Goal: Task Accomplishment & Management: Use online tool/utility

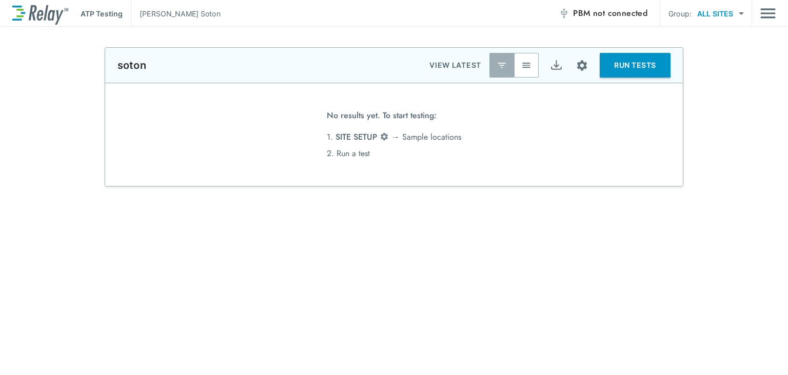
type input "*****"
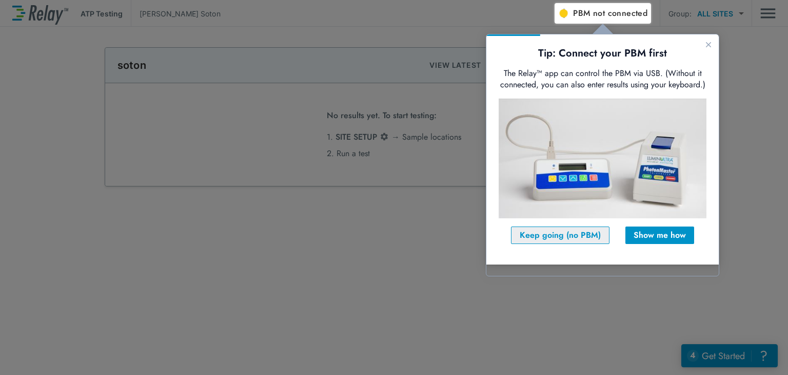
click at [571, 241] on div "Keep going (no PBM)" at bounding box center [560, 235] width 81 height 12
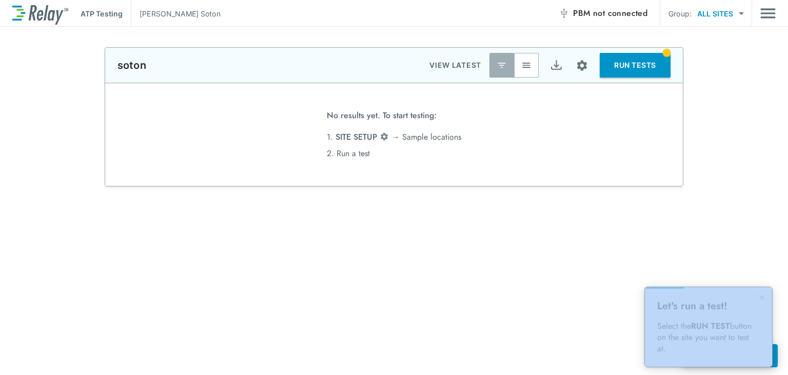
drag, startPoint x: 84, startPoint y: 212, endPoint x: 575, endPoint y: 279, distance: 495.2
click at [575, 279] on div "**********" at bounding box center [394, 304] width 788 height 514
click at [610, 12] on span "not connected" at bounding box center [620, 13] width 54 height 12
click at [563, 251] on div "**********" at bounding box center [394, 304] width 788 height 514
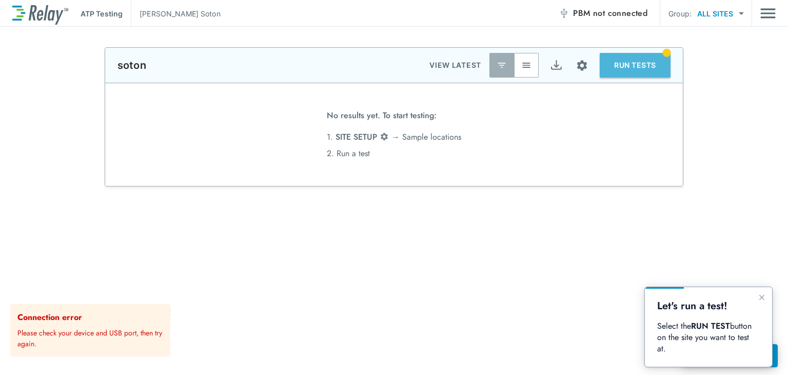
click at [639, 66] on button "RUN TESTS" at bounding box center [635, 65] width 71 height 25
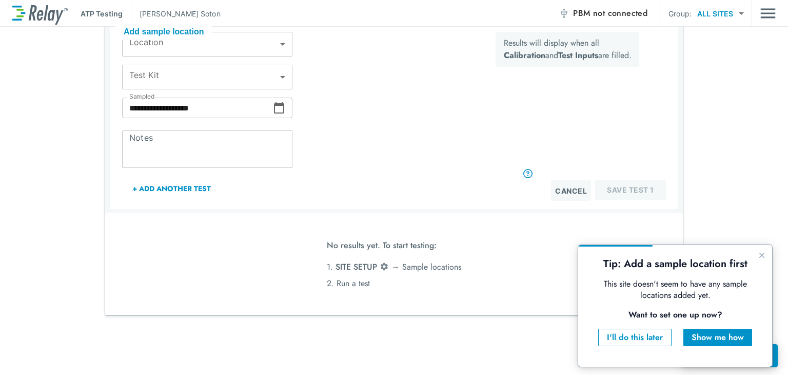
scroll to position [51, 0]
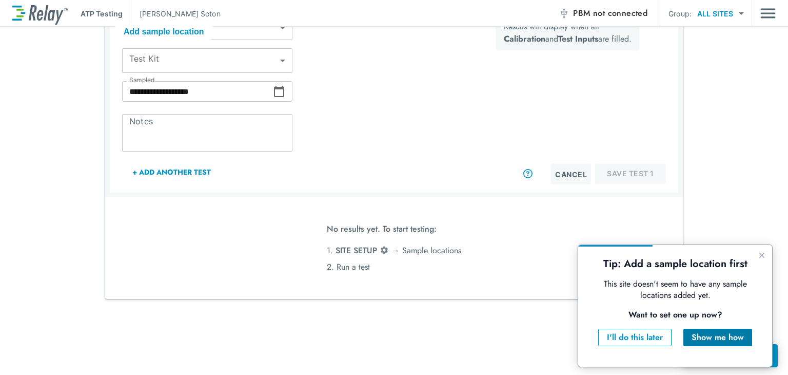
click at [718, 337] on div "Show me how" at bounding box center [718, 337] width 52 height 12
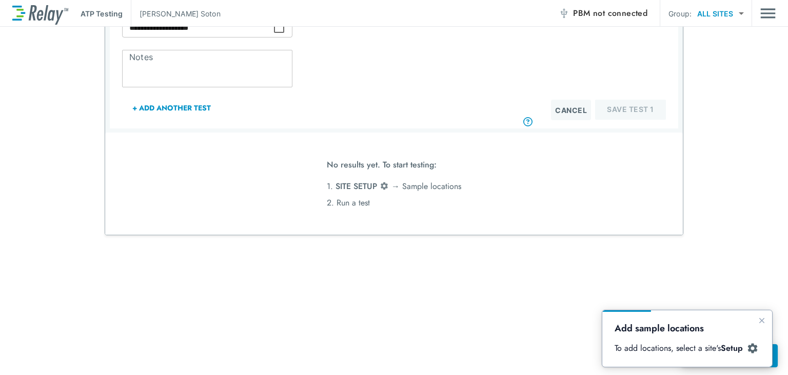
scroll to position [154, 0]
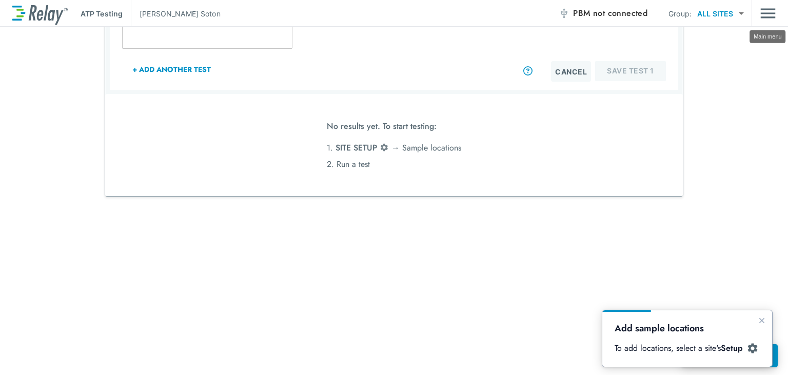
click at [765, 11] on img "Main menu" at bounding box center [768, 14] width 15 height 20
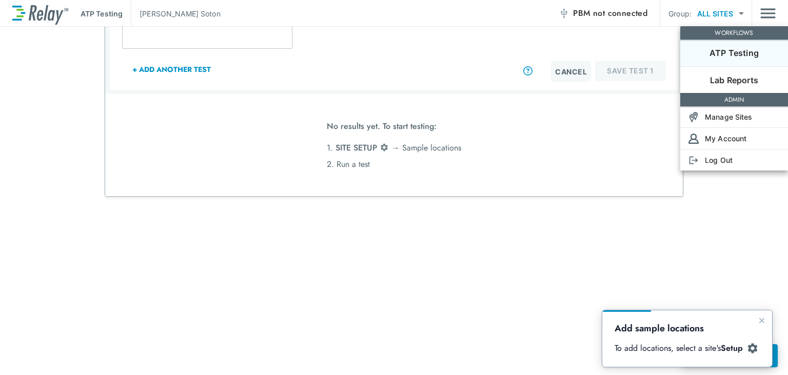
click at [718, 222] on div at bounding box center [394, 187] width 788 height 375
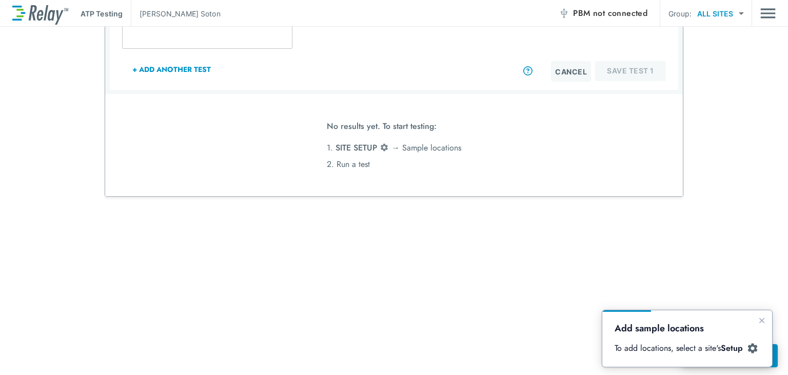
click at [723, 11] on body "**********" at bounding box center [394, 187] width 788 height 375
click at [721, 190] on div at bounding box center [394, 187] width 788 height 375
click at [667, 348] on p "To add locations, select a site's Setup" at bounding box center [682, 347] width 135 height 11
click at [742, 348] on b "Setup" at bounding box center [732, 348] width 22 height 12
click at [380, 146] on img at bounding box center [384, 147] width 9 height 9
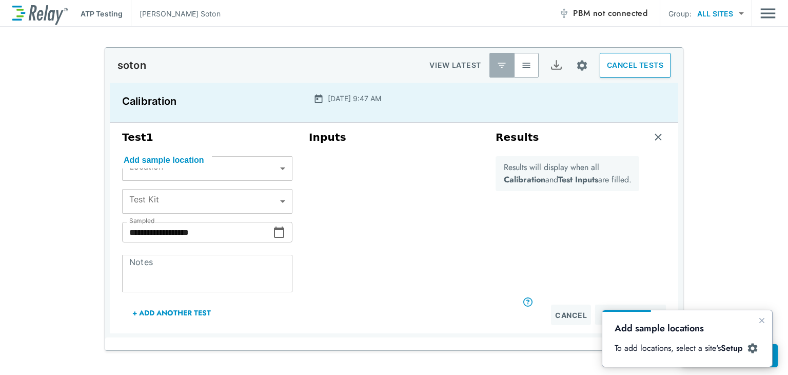
scroll to position [0, 0]
click at [576, 60] on img "Site setup" at bounding box center [582, 65] width 13 height 13
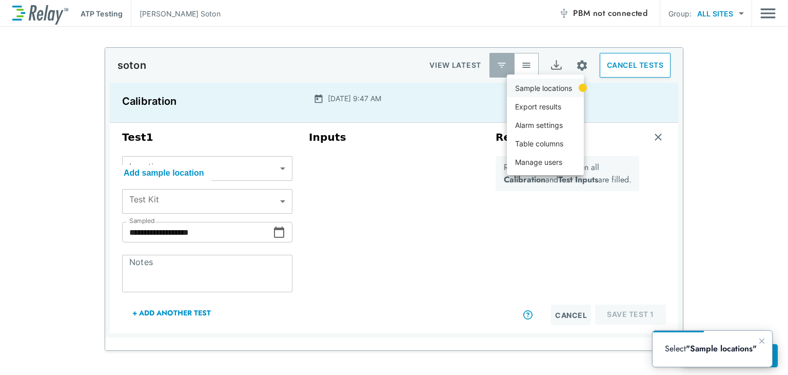
click at [563, 87] on p "Sample locations" at bounding box center [543, 88] width 57 height 11
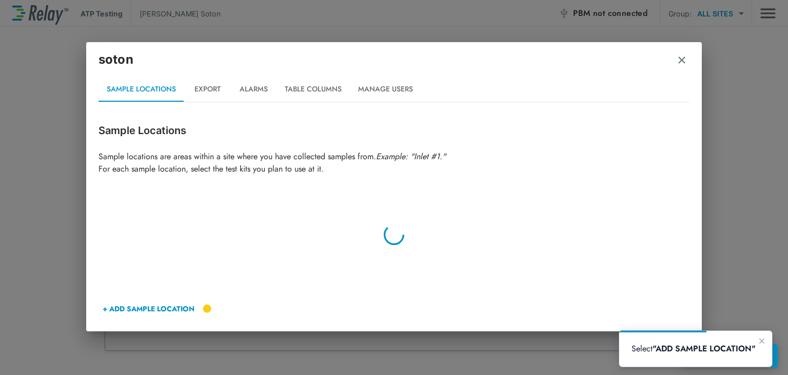
type input "*****"
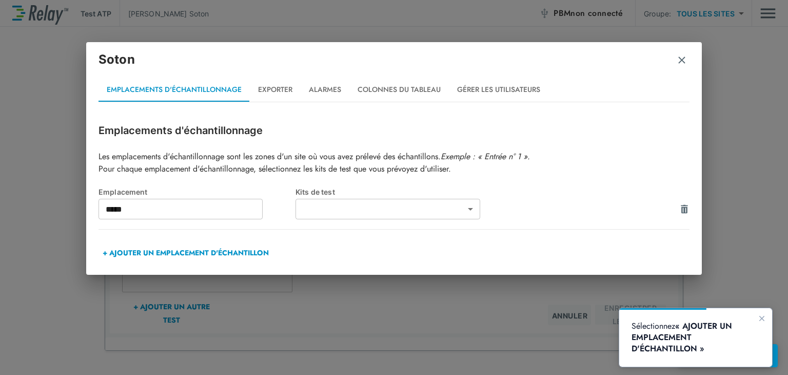
click at [154, 253] on font "+ AJOUTER UN EMPLACEMENT D'ÉCHANTILLON" at bounding box center [186, 252] width 166 height 10
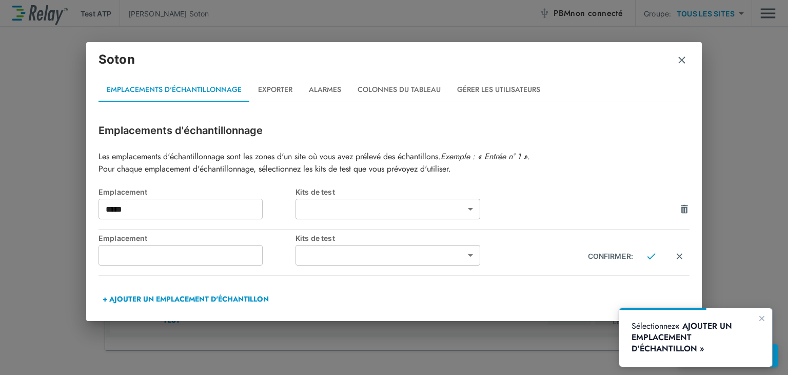
click at [154, 252] on input "text" at bounding box center [181, 255] width 164 height 21
type input "*"
type input "*****"
click at [467, 253] on body "**********" at bounding box center [394, 187] width 788 height 375
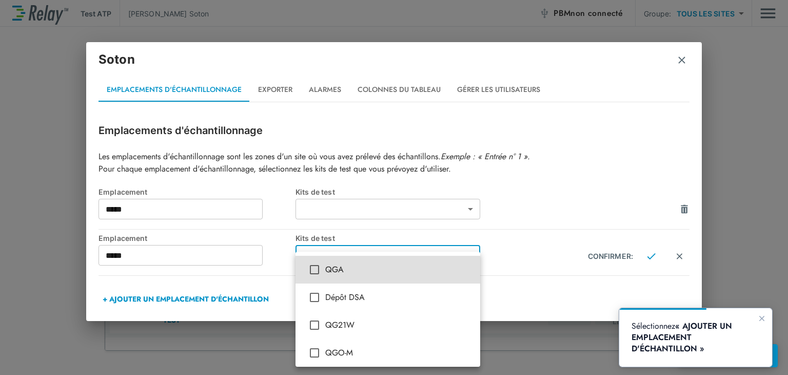
click at [515, 272] on div at bounding box center [394, 187] width 788 height 375
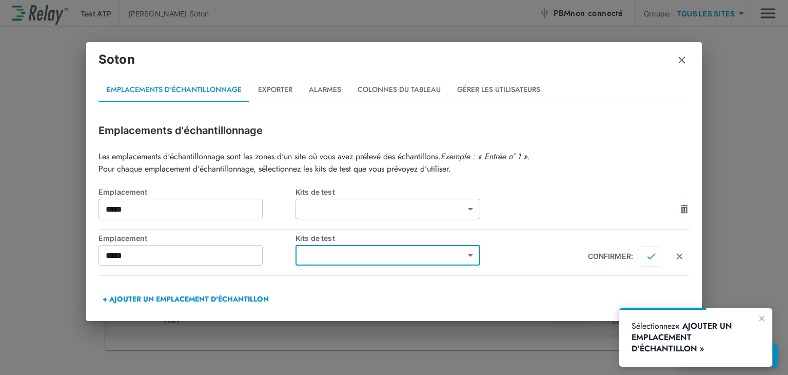
click at [650, 256] on img "Confirmer" at bounding box center [651, 255] width 9 height 9
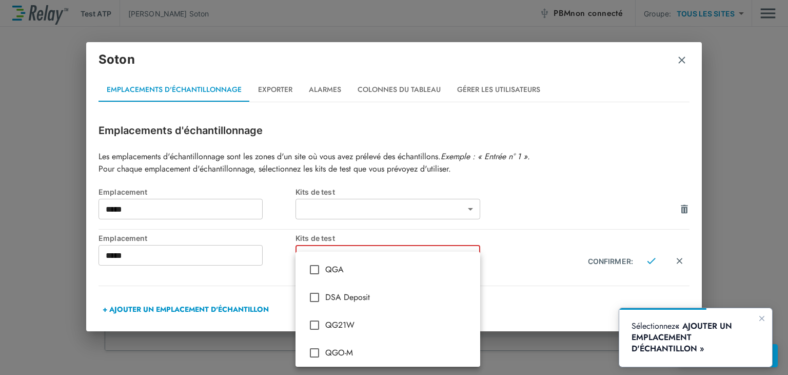
click at [463, 254] on body "**********" at bounding box center [394, 187] width 788 height 375
type input "***"
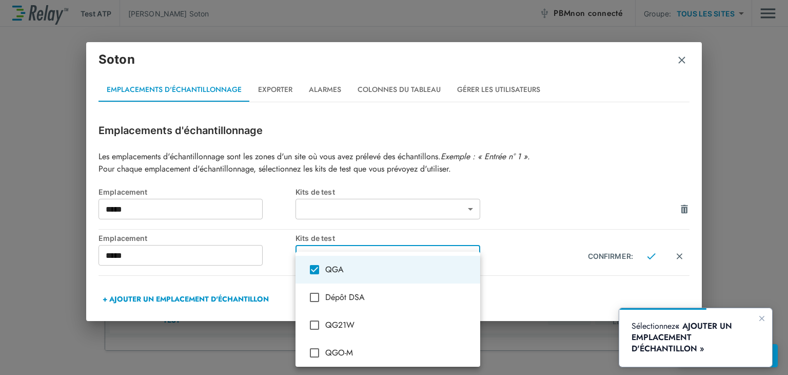
click at [526, 301] on div at bounding box center [394, 187] width 788 height 375
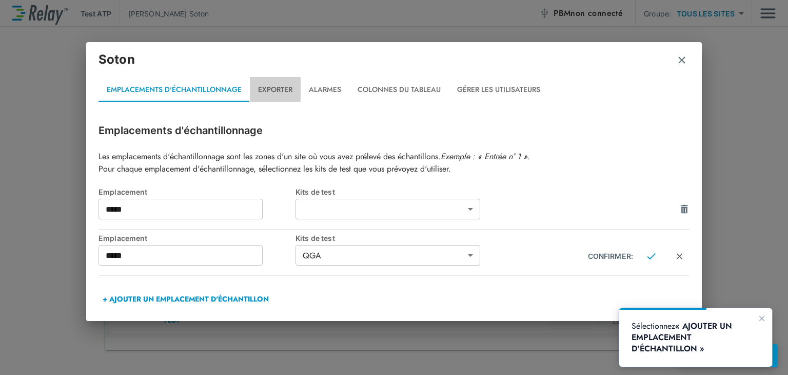
click at [272, 90] on font "Exporter" at bounding box center [275, 89] width 34 height 10
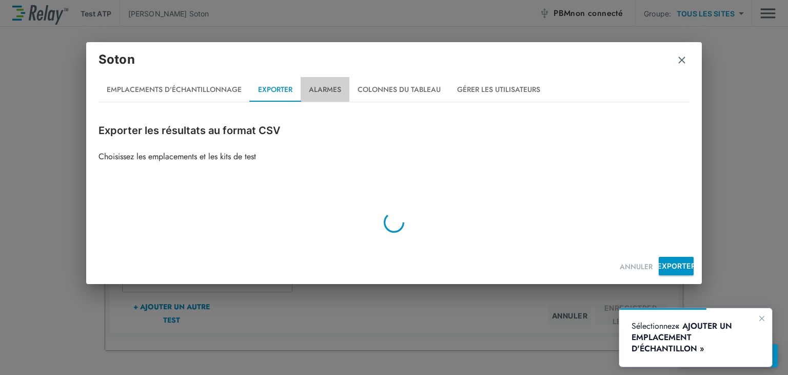
click at [325, 87] on font "Alarmes" at bounding box center [325, 89] width 32 height 10
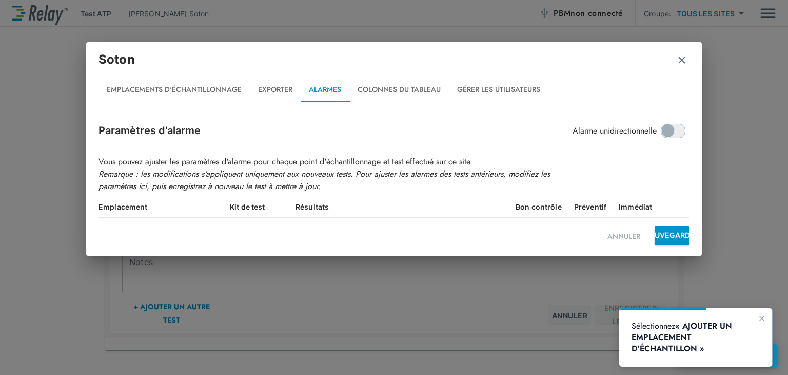
click at [374, 88] on font "Colonnes du tableau" at bounding box center [399, 89] width 83 height 10
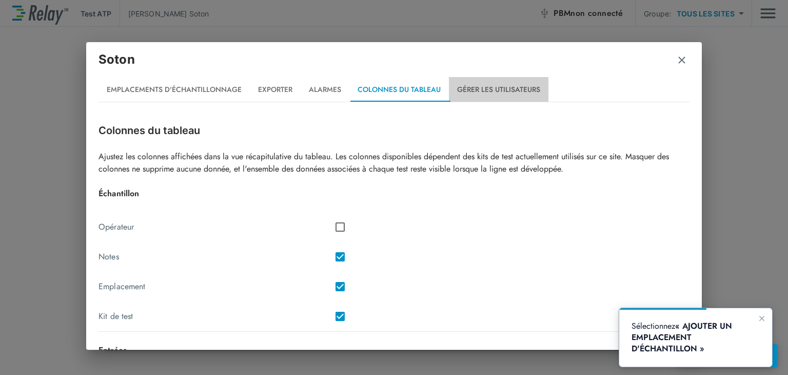
click at [485, 91] on font "Gérer les utilisateurs" at bounding box center [498, 89] width 83 height 10
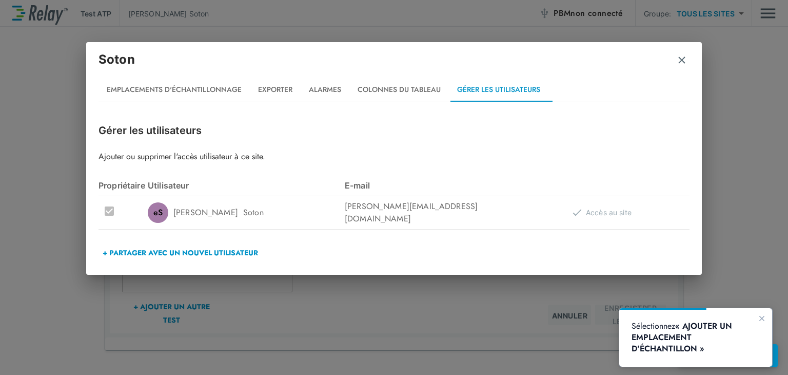
click at [122, 85] on font "Emplacements d'échantillonnage" at bounding box center [174, 89] width 135 height 10
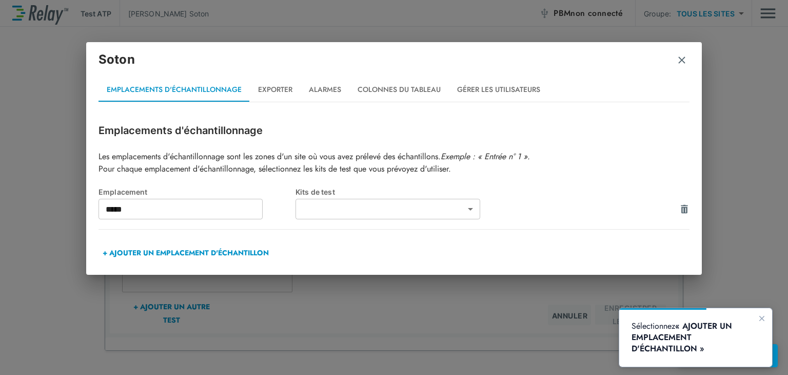
click at [171, 250] on font "+ AJOUTER UN EMPLACEMENT D'ÉCHANTILLON" at bounding box center [186, 252] width 166 height 10
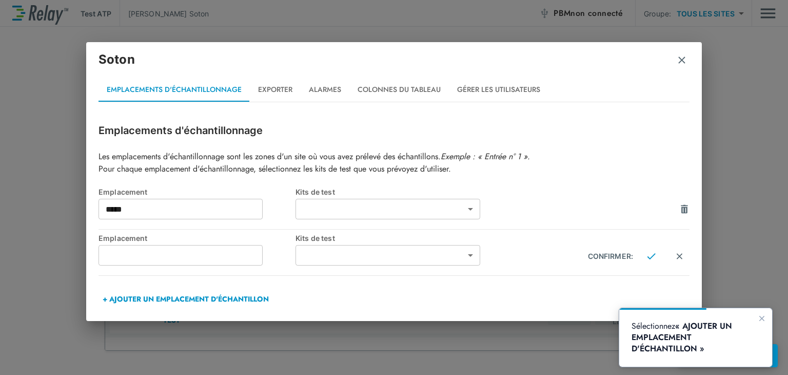
click at [189, 255] on input "text" at bounding box center [181, 255] width 164 height 21
type input "*****"
click at [369, 253] on body "**********" at bounding box center [394, 187] width 788 height 375
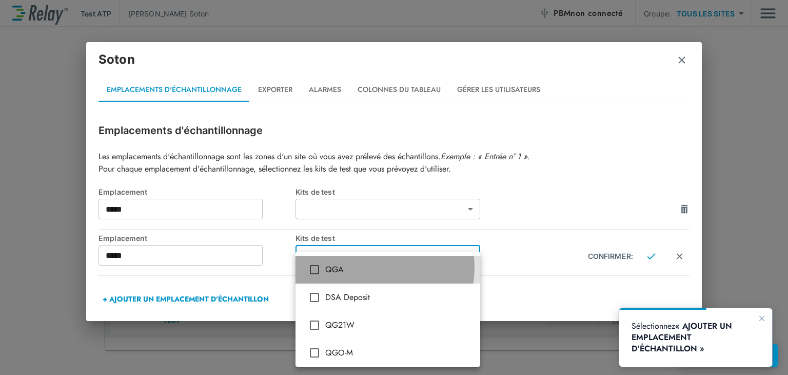
click at [376, 267] on span "QGA" at bounding box center [398, 269] width 147 height 12
type input "***"
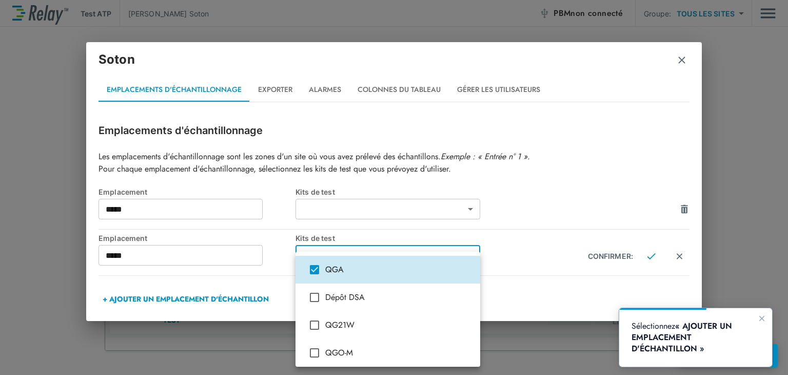
click at [528, 294] on div at bounding box center [394, 187] width 788 height 375
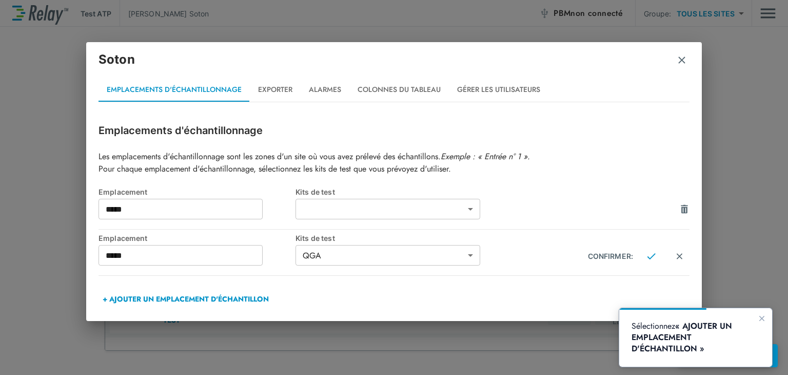
click at [608, 287] on div "+ AJOUTER UN EMPLACEMENT D'ÉCHANTILLON" at bounding box center [394, 298] width 591 height 25
click at [547, 44] on h2 "Soton Emplacements d'échantillonnage Exporter Alarmes Colonnes du tableau Gérer…" at bounding box center [394, 76] width 616 height 68
click at [467, 252] on body "**********" at bounding box center [394, 187] width 788 height 375
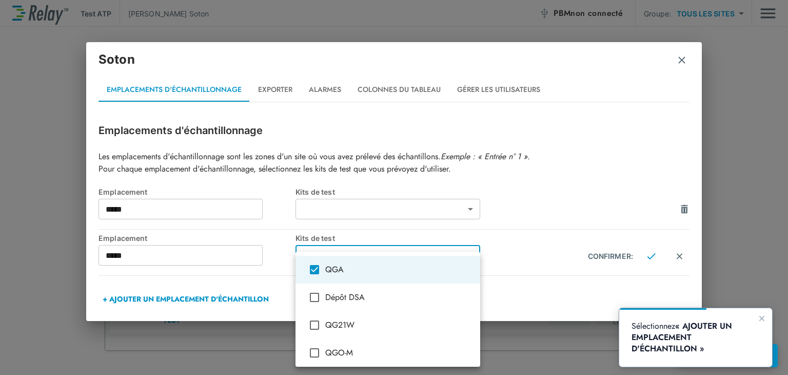
click at [456, 265] on span "QGA" at bounding box center [398, 269] width 147 height 12
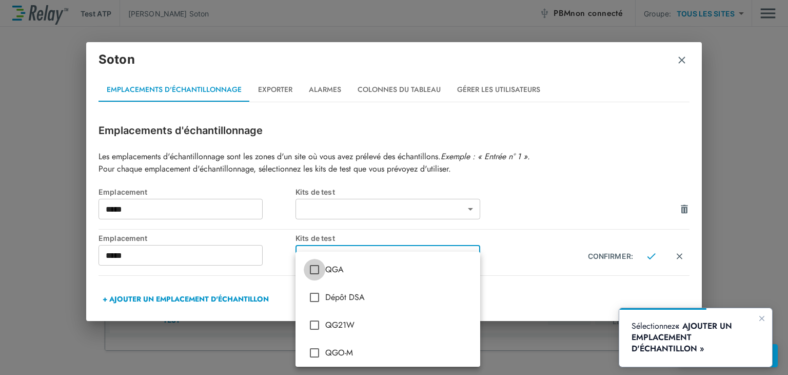
type input "***"
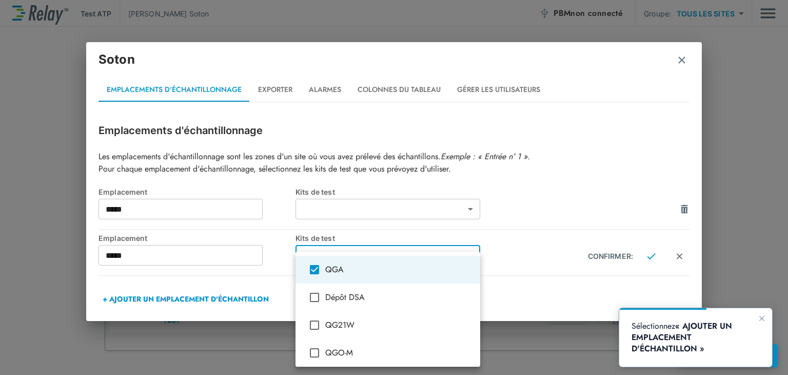
click at [332, 264] on font "QGA" at bounding box center [334, 269] width 18 height 12
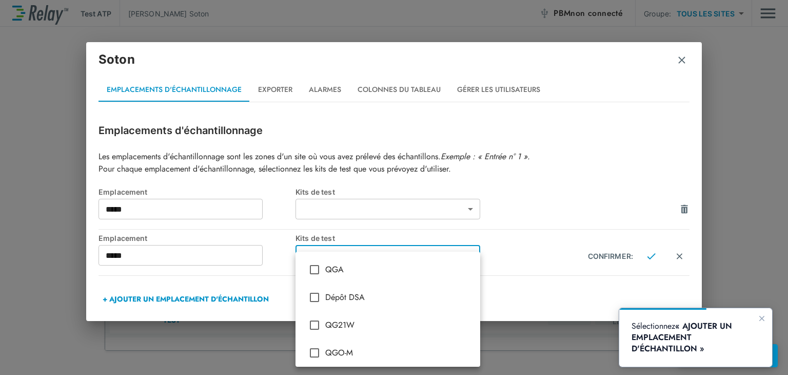
click at [560, 286] on div at bounding box center [394, 187] width 788 height 375
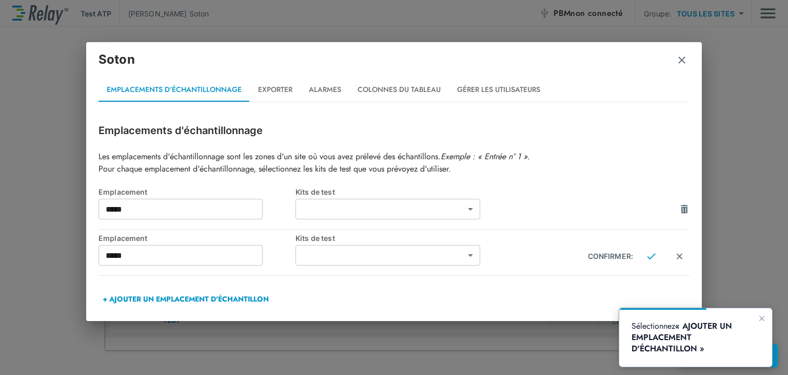
click at [681, 60] on img "button" at bounding box center [682, 60] width 10 height 10
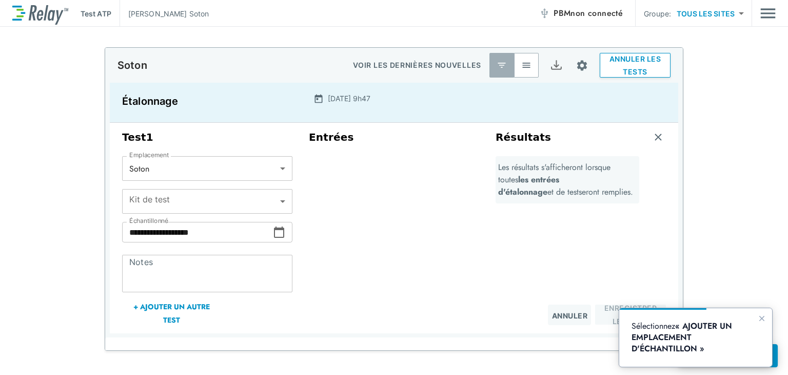
click at [576, 65] on img "Configuration du site" at bounding box center [582, 65] width 13 height 13
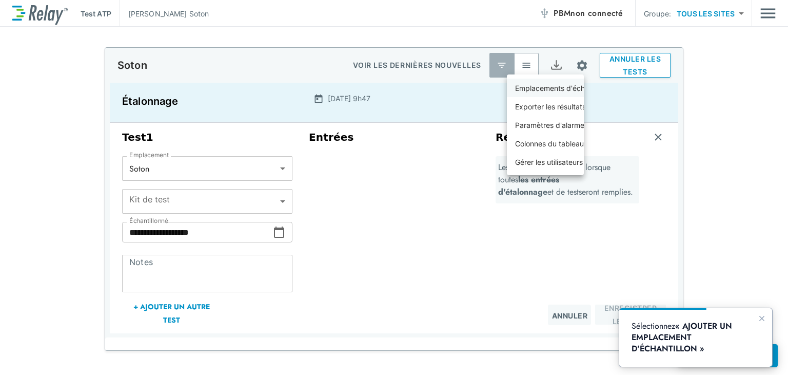
click at [564, 89] on font "Emplacements d'échantillonnage" at bounding box center [570, 88] width 110 height 9
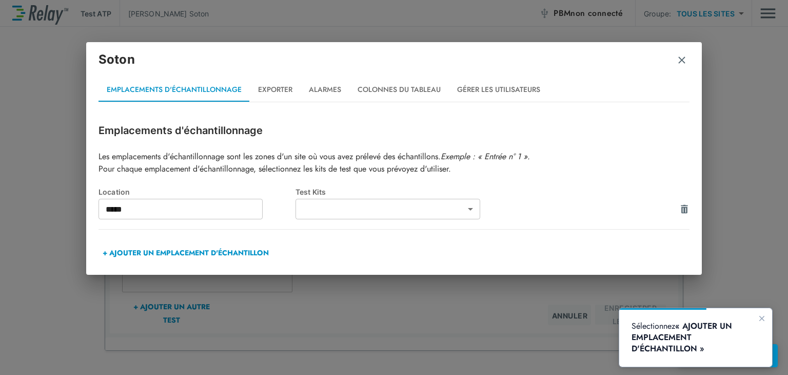
click at [105, 306] on div "Soton Emplacements d'échantillonnage Exporter Alarmes Colonnes du tableau Gérer…" at bounding box center [394, 187] width 788 height 375
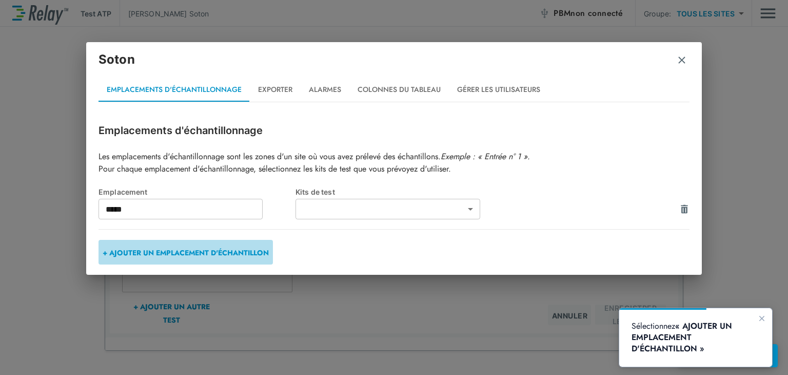
click at [109, 251] on font "+ AJOUTER UN EMPLACEMENT D'ÉCHANTILLON" at bounding box center [186, 252] width 166 height 10
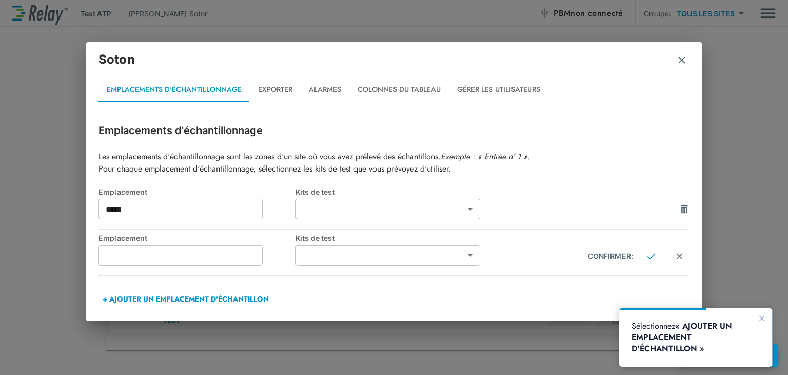
click at [183, 248] on input "text" at bounding box center [181, 255] width 164 height 21
type input "*****"
click at [370, 255] on body "**********" at bounding box center [394, 187] width 788 height 375
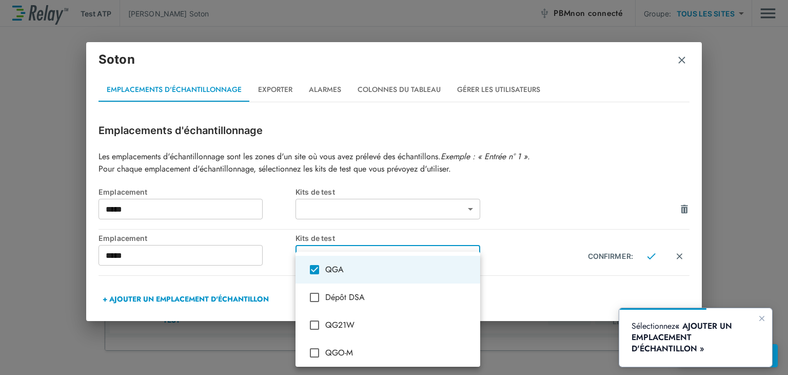
click at [493, 254] on div at bounding box center [394, 187] width 788 height 375
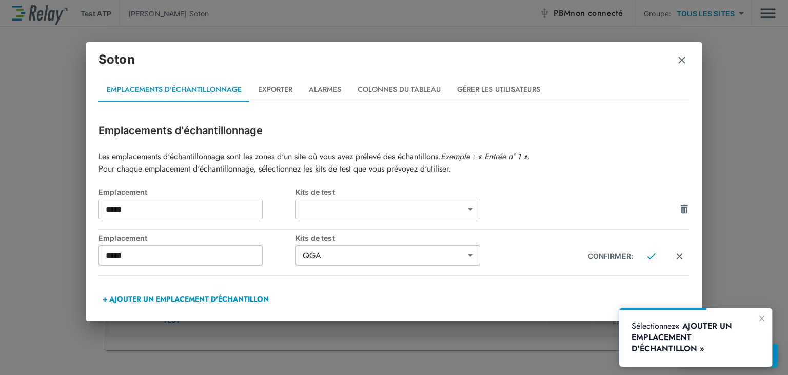
click at [466, 254] on body "**********" at bounding box center [394, 187] width 788 height 375
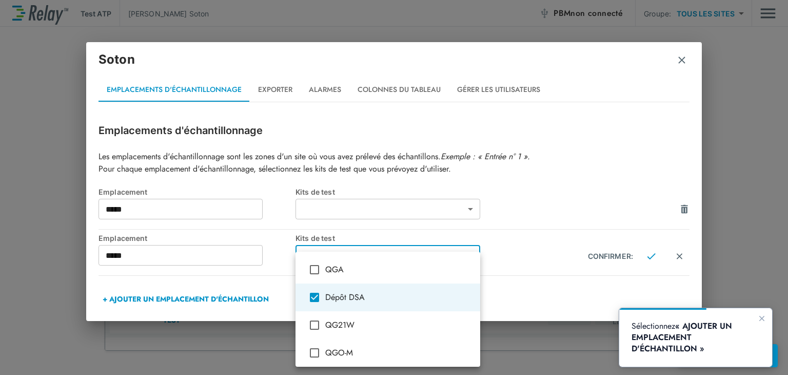
click at [524, 254] on div at bounding box center [394, 187] width 788 height 375
click at [417, 245] on body "**********" at bounding box center [394, 187] width 788 height 375
click at [410, 270] on span "QGA" at bounding box center [398, 269] width 147 height 12
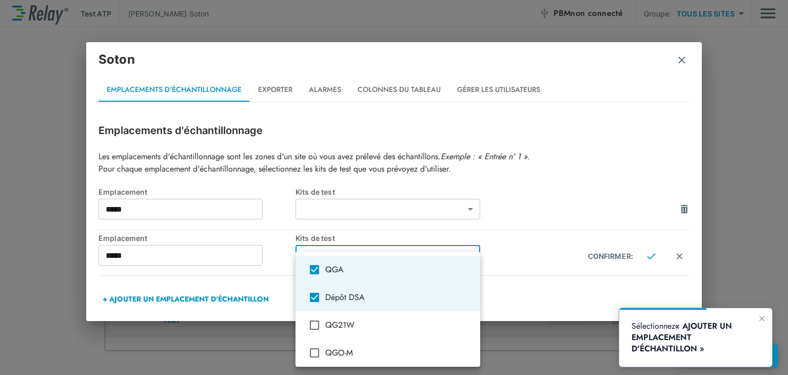
click at [414, 295] on span "Dépôt DSA" at bounding box center [398, 297] width 147 height 12
type input "***"
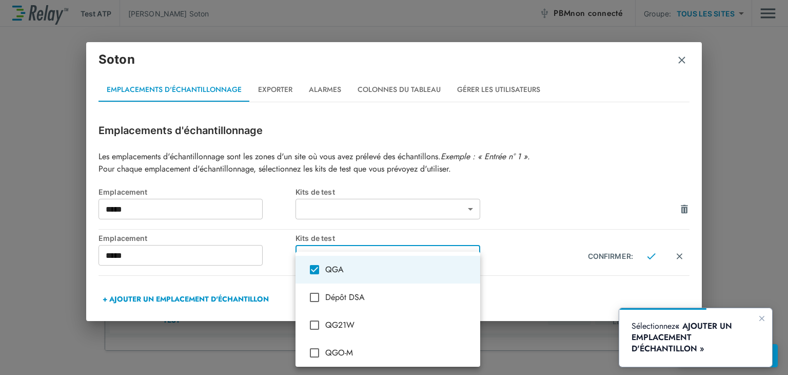
click at [544, 287] on div at bounding box center [394, 187] width 788 height 375
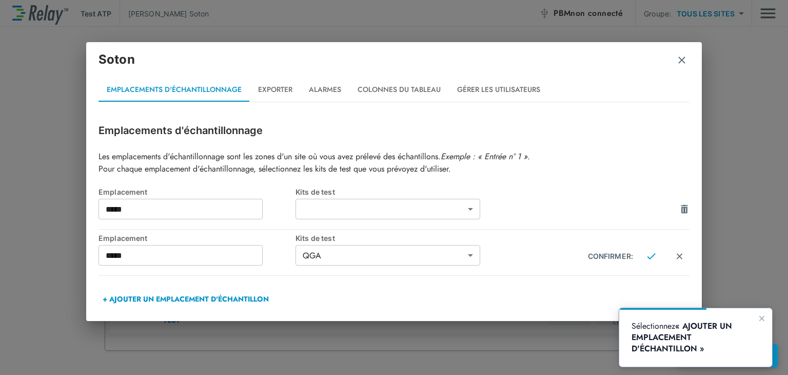
click at [684, 205] on img "button" at bounding box center [685, 209] width 10 height 10
click at [680, 210] on img "Annuler" at bounding box center [679, 209] width 9 height 9
click at [386, 251] on body "**********" at bounding box center [394, 187] width 788 height 375
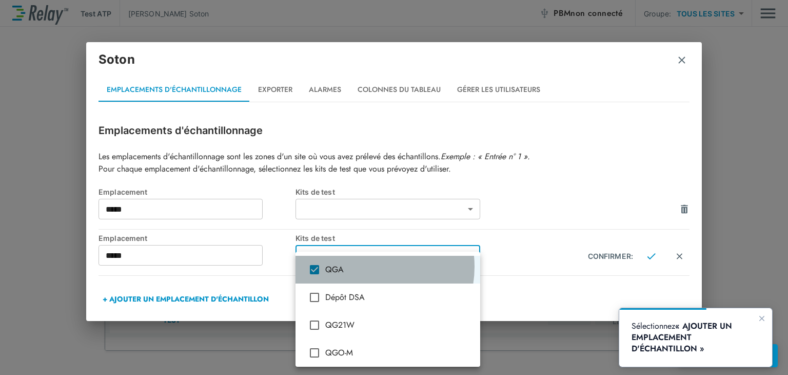
click at [365, 266] on span "QGA" at bounding box center [398, 269] width 147 height 12
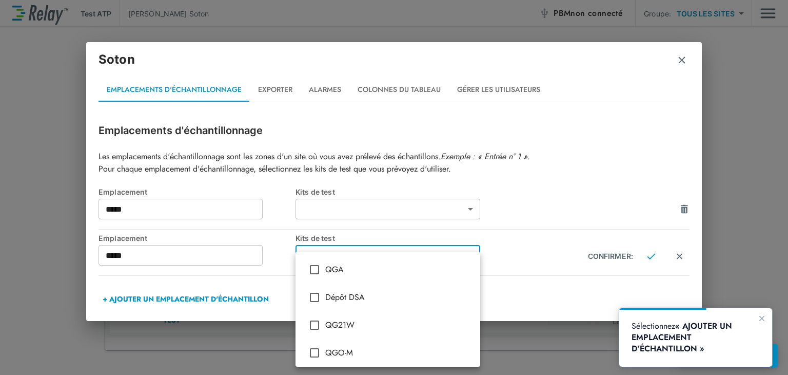
click at [499, 249] on div at bounding box center [394, 187] width 788 height 375
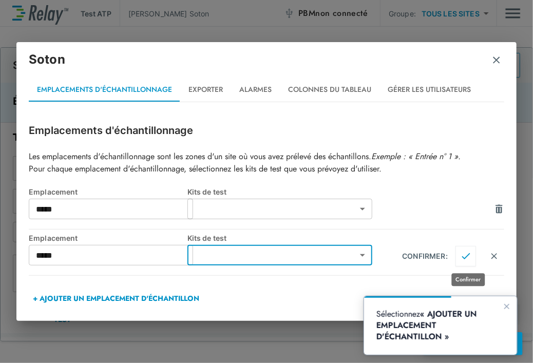
click at [466, 256] on img "Confirmer" at bounding box center [465, 255] width 9 height 9
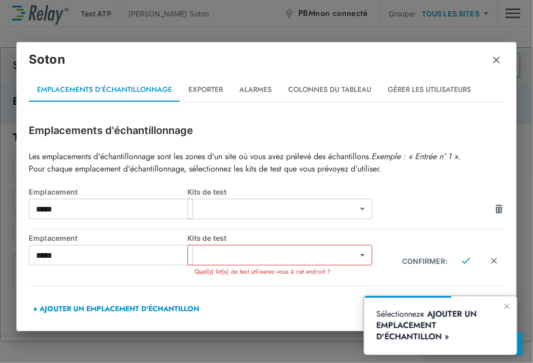
click at [323, 255] on body "**********" at bounding box center [266, 181] width 533 height 363
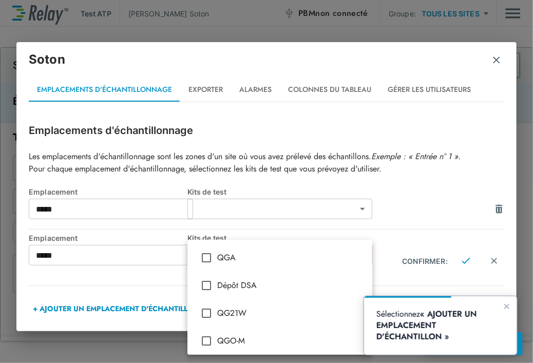
type input "***"
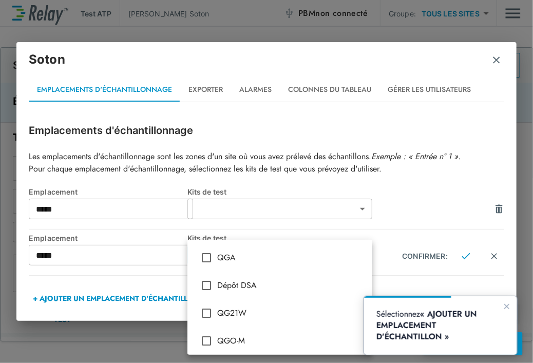
type input "***"
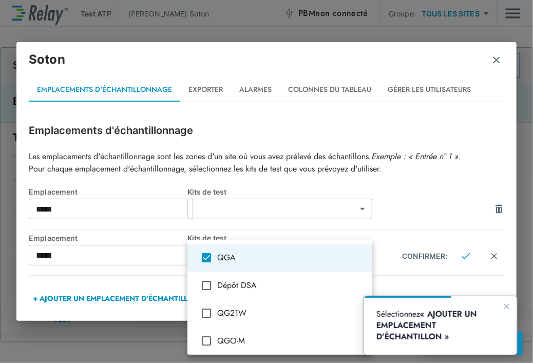
click at [438, 237] on div at bounding box center [266, 181] width 533 height 363
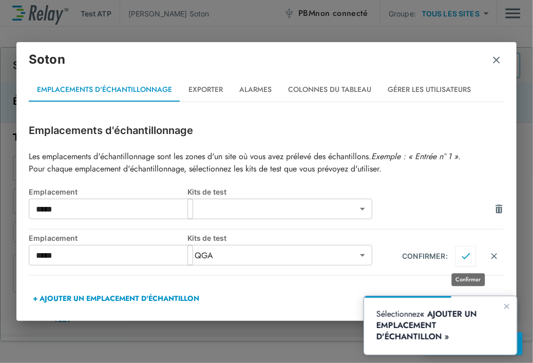
click at [466, 253] on img "Confirmer" at bounding box center [465, 255] width 9 height 9
type input "***"
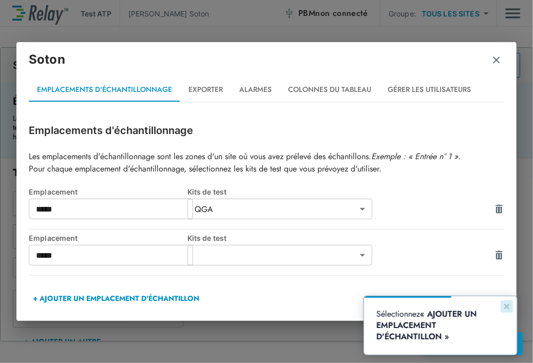
click at [504, 306] on icon "Fermer le guide" at bounding box center [506, 306] width 8 height 8
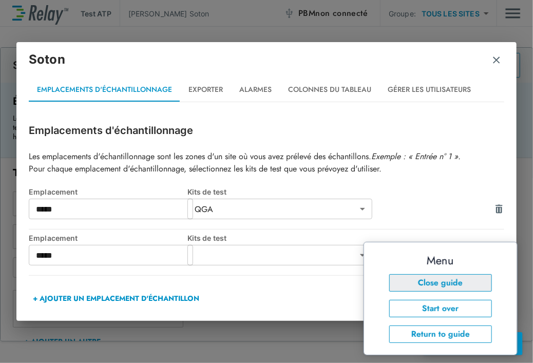
click at [462, 284] on button "Close guide" at bounding box center [440, 282] width 103 height 17
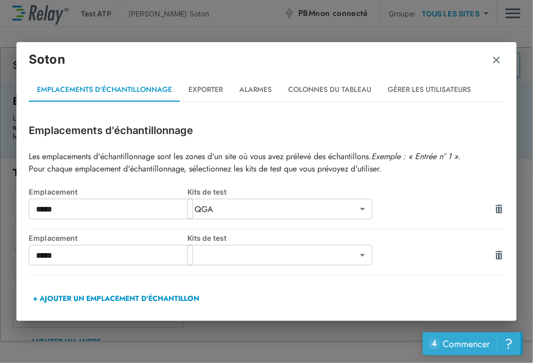
click at [469, 339] on font "Commencer" at bounding box center [465, 343] width 47 height 13
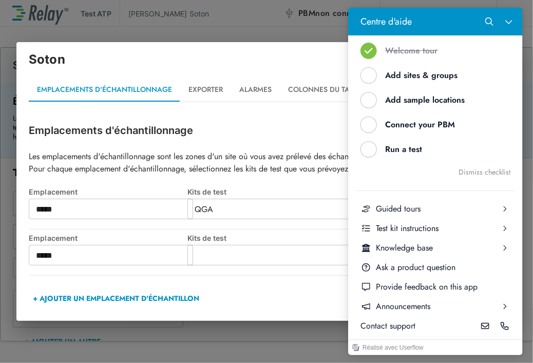
scroll to position [86, 0]
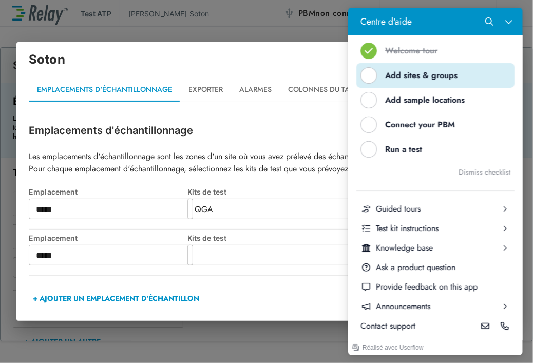
click at [418, 71] on div "Add sites & groups" at bounding box center [438, 75] width 109 height 11
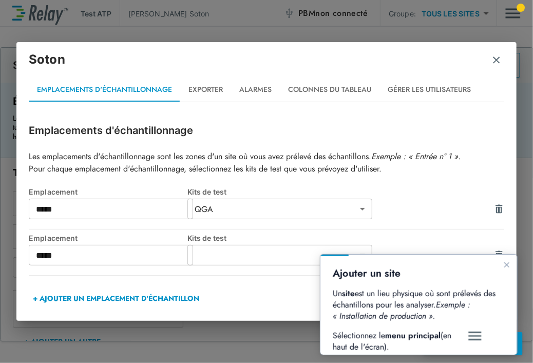
scroll to position [0, 0]
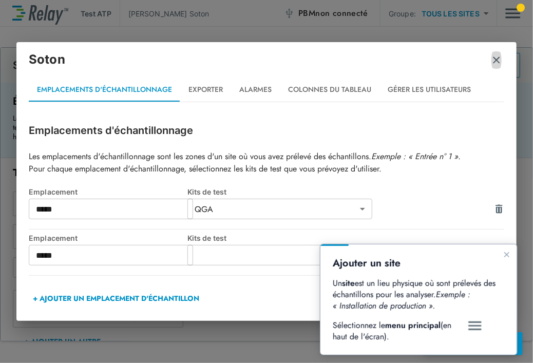
click at [498, 57] on img "button" at bounding box center [496, 60] width 10 height 10
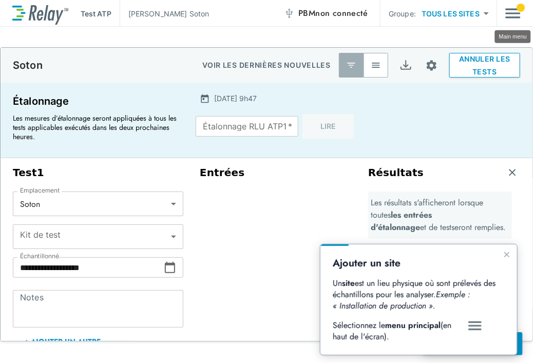
click at [511, 13] on img "Menu principal" at bounding box center [512, 14] width 15 height 20
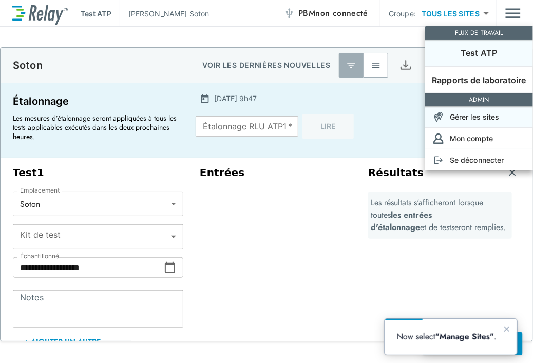
click at [487, 115] on font "Gérer les sites" at bounding box center [475, 116] width 50 height 9
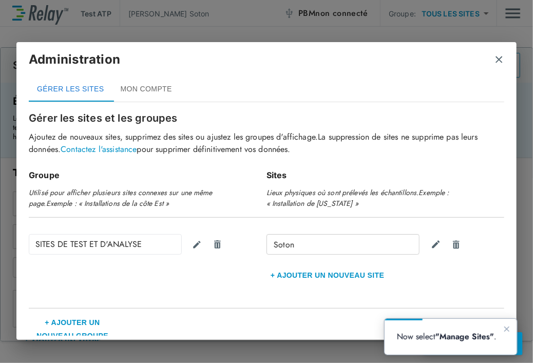
scroll to position [20, 0]
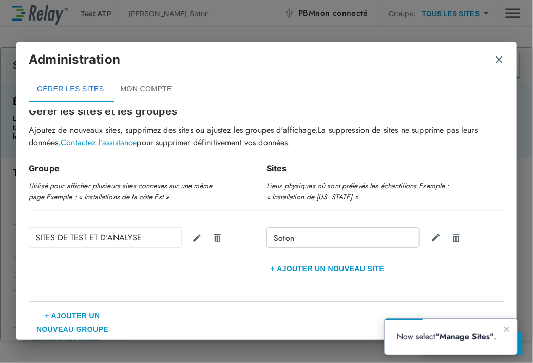
click at [140, 237] on div "SITES DE TEST ET D'ANALYSE" at bounding box center [105, 237] width 153 height 21
click at [128, 237] on font "SITES DE TEST ET D'ANALYSE" at bounding box center [88, 237] width 106 height 12
click at [140, 238] on font "SITES DE TEST ET D'ANALYSE" at bounding box center [88, 237] width 106 height 12
click at [199, 237] on img "Modifier le groupe" at bounding box center [197, 238] width 10 height 10
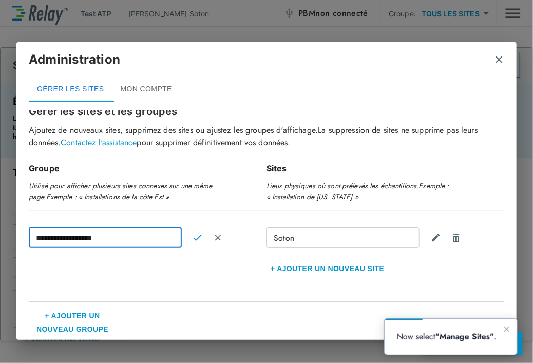
drag, startPoint x: 107, startPoint y: 234, endPoint x: 33, endPoint y: 235, distance: 73.9
click at [33, 235] on input "**********" at bounding box center [105, 237] width 153 height 21
click at [295, 239] on div "Soton" at bounding box center [342, 237] width 153 height 21
type input "**********"
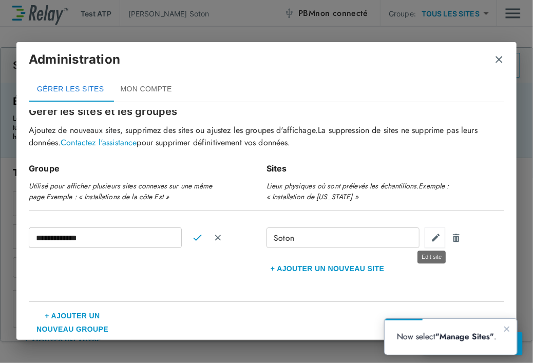
click at [431, 241] on img "Modifier le site" at bounding box center [436, 237] width 10 height 10
click at [194, 238] on img "Confirmer" at bounding box center [197, 237] width 9 height 9
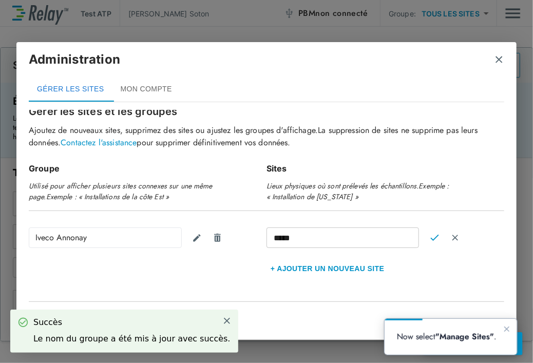
click at [308, 236] on input "*****" at bounding box center [342, 237] width 152 height 21
type input "*"
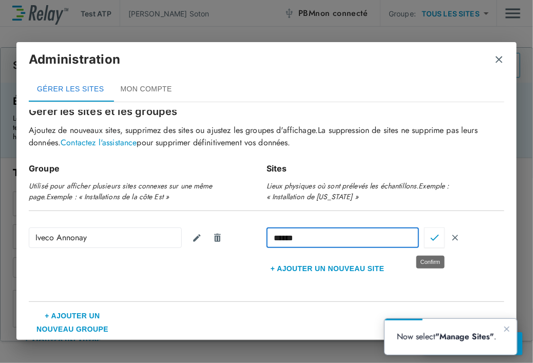
type input "******"
click at [431, 243] on button "Confirmer" at bounding box center [434, 237] width 21 height 21
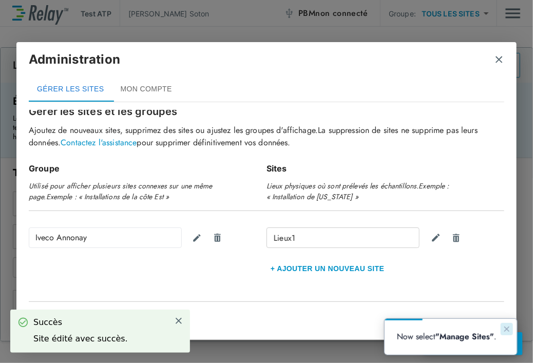
click at [507, 327] on icon "Close guide" at bounding box center [506, 328] width 8 height 8
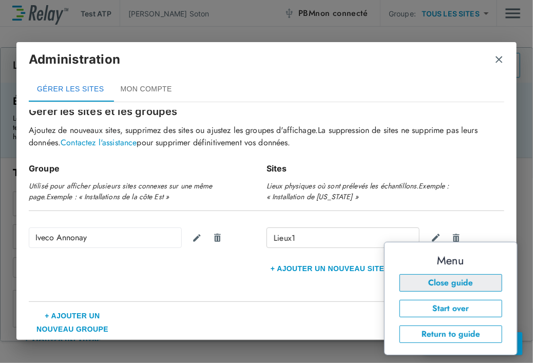
click at [484, 279] on button "Close guide" at bounding box center [450, 282] width 103 height 17
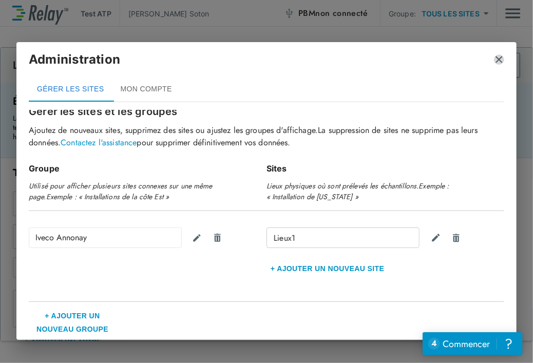
click at [499, 58] on img "fermer" at bounding box center [499, 59] width 10 height 10
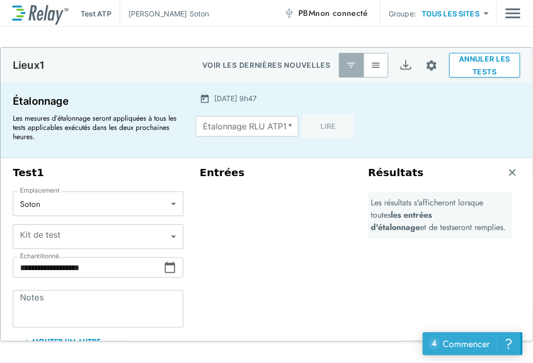
click at [433, 338] on font "4" at bounding box center [434, 343] width 6 height 12
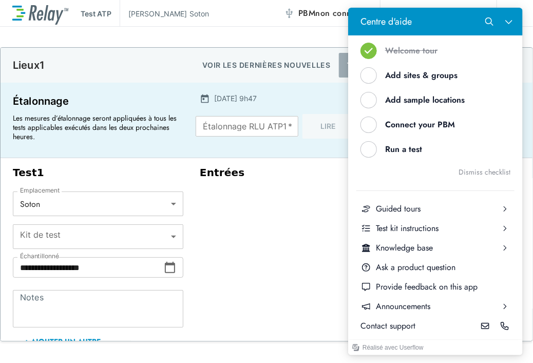
scroll to position [86, 0]
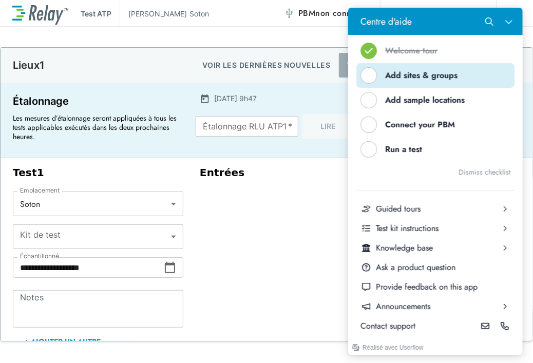
click at [371, 76] on div "Help Center" at bounding box center [368, 75] width 16 height 16
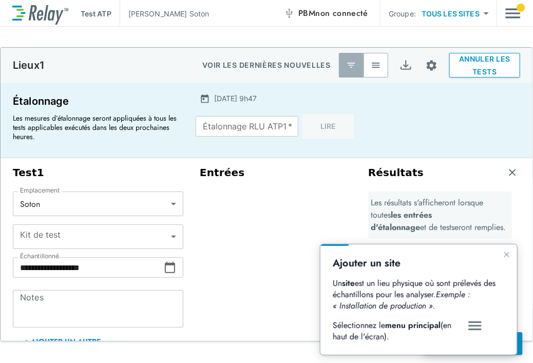
scroll to position [0, 0]
click at [517, 11] on img "Menu principal" at bounding box center [512, 14] width 15 height 20
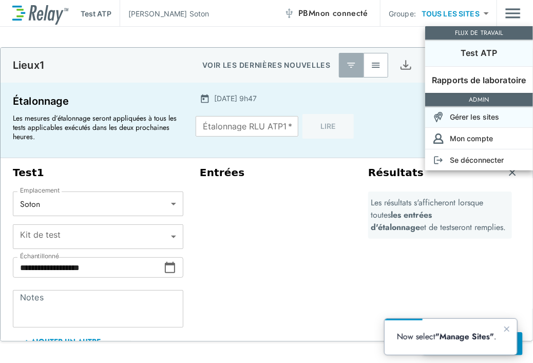
click at [471, 118] on font "Gérer les sites" at bounding box center [475, 116] width 50 height 9
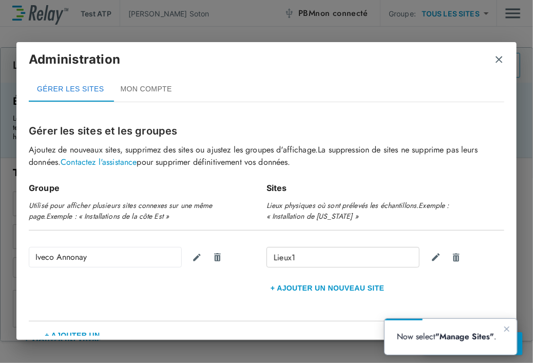
click at [152, 85] on font "MON COMPTE" at bounding box center [145, 89] width 51 height 8
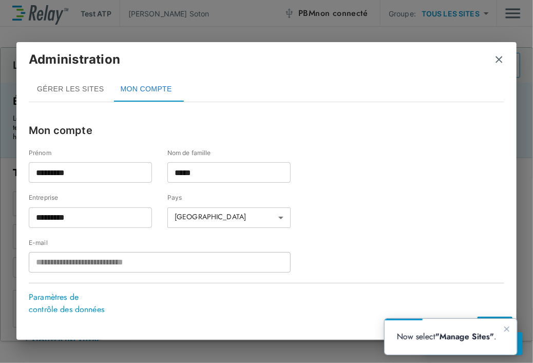
click at [74, 90] on font "GÉRER LES SITES" at bounding box center [70, 89] width 67 height 8
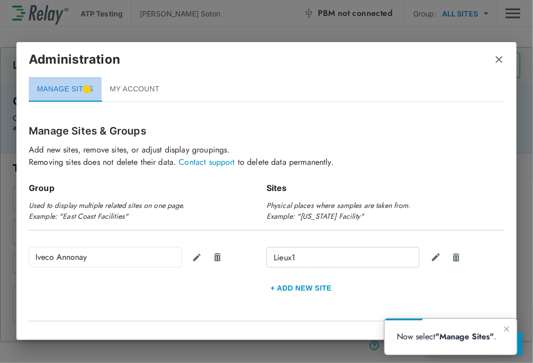
click at [60, 91] on button "MANAGE SITES" at bounding box center [65, 89] width 73 height 25
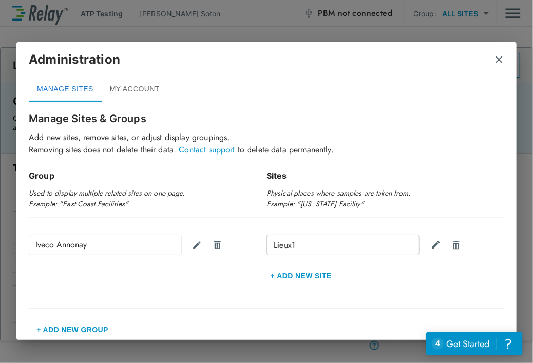
scroll to position [18, 0]
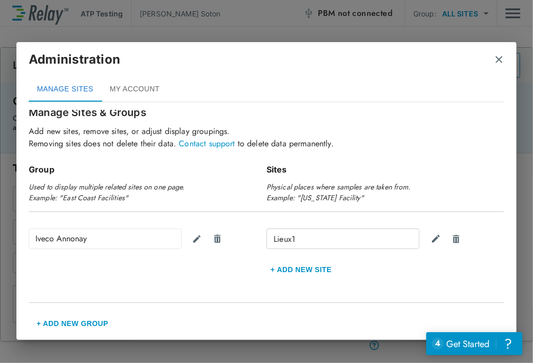
click at [499, 60] on img "close" at bounding box center [499, 59] width 10 height 10
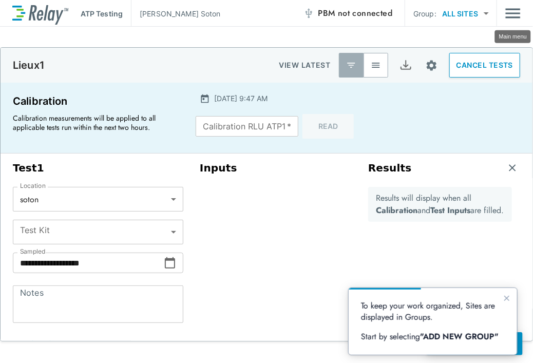
click at [513, 13] on img "Main menu" at bounding box center [512, 14] width 15 height 20
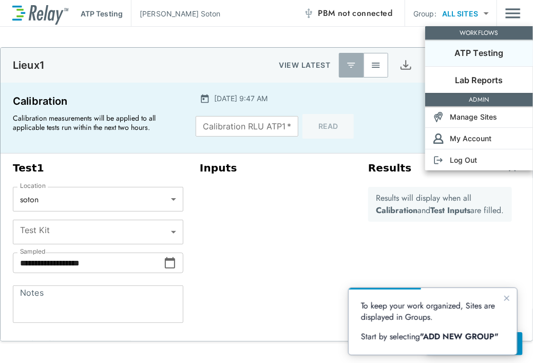
click at [513, 13] on div at bounding box center [266, 181] width 533 height 363
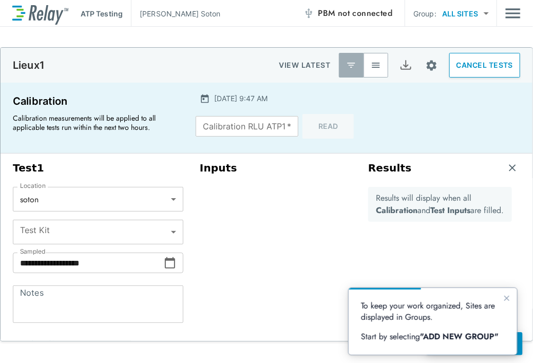
click at [511, 15] on img "Main menu" at bounding box center [512, 14] width 15 height 20
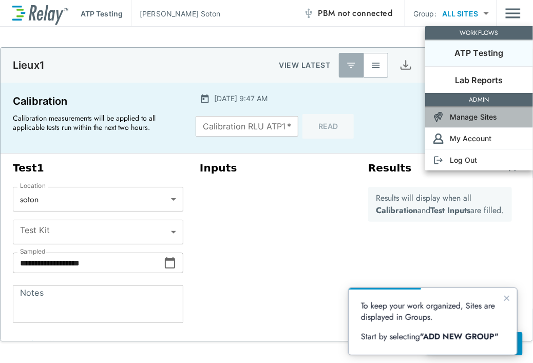
click at [472, 115] on p "Manage Sites" at bounding box center [474, 116] width 48 height 11
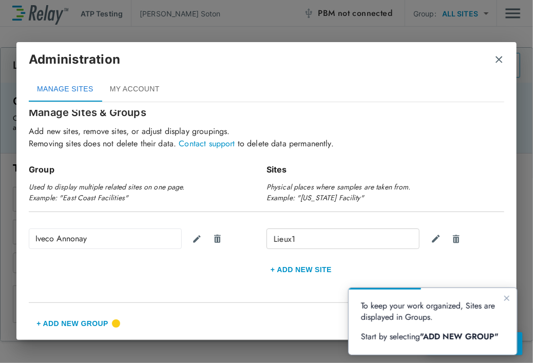
click at [71, 320] on button "+ Add New Group" at bounding box center [72, 323] width 87 height 25
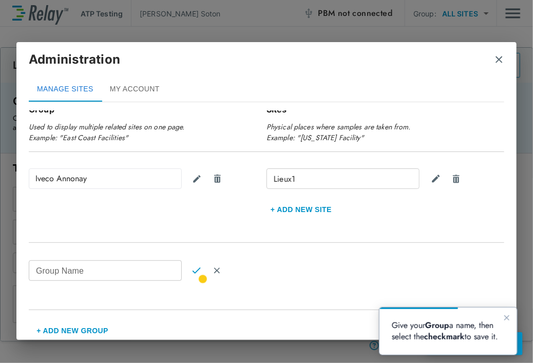
scroll to position [86, 0]
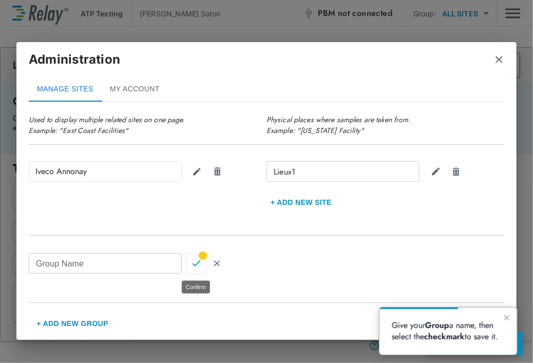
click at [197, 264] on img "Confirm" at bounding box center [196, 263] width 9 height 9
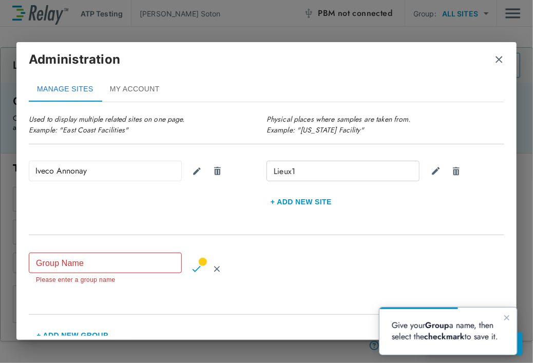
click at [113, 260] on input "Group Name" at bounding box center [105, 263] width 153 height 21
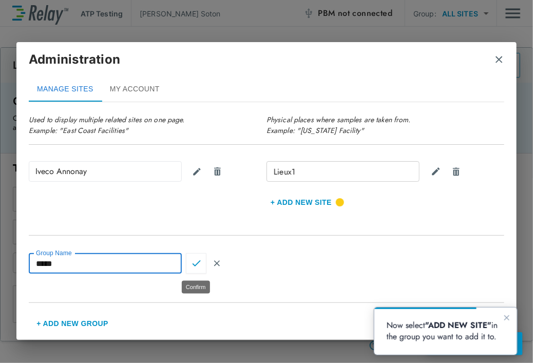
type input "*****"
click at [196, 264] on img "Confirm" at bounding box center [196, 263] width 9 height 9
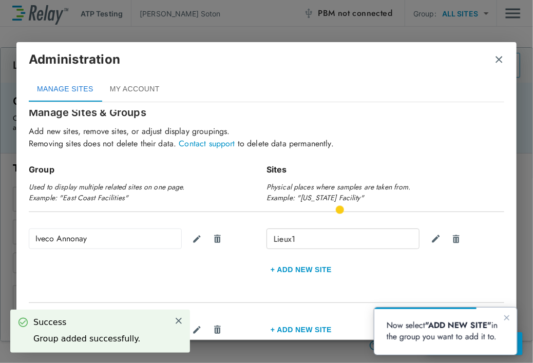
scroll to position [79, 0]
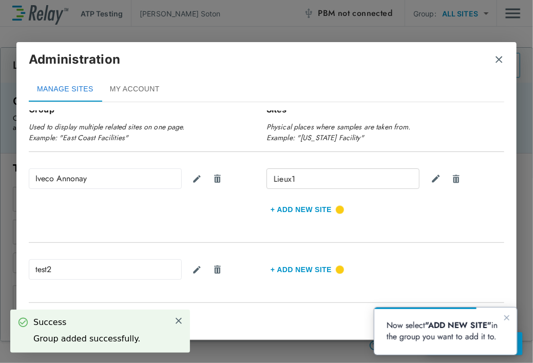
click at [272, 208] on button "+ Add new Site" at bounding box center [300, 209] width 69 height 25
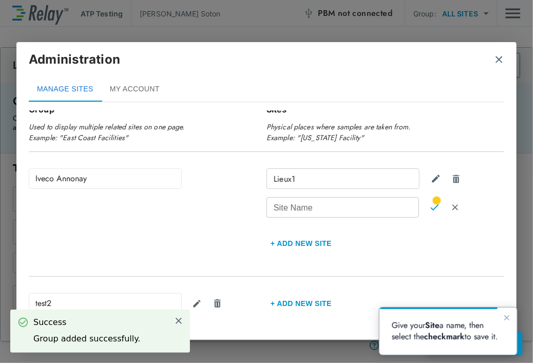
click at [301, 206] on input "Site Name" at bounding box center [342, 207] width 152 height 21
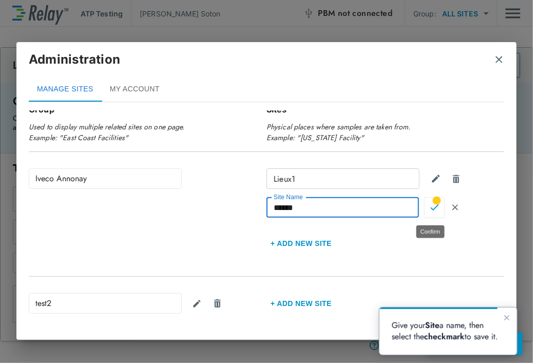
type input "******"
click at [430, 208] on img "Confirm" at bounding box center [434, 207] width 9 height 9
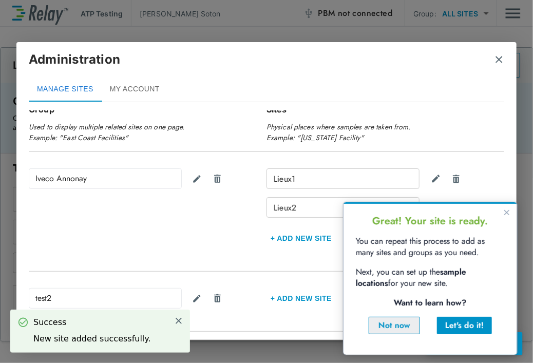
click at [400, 323] on div "Not now" at bounding box center [394, 325] width 34 height 12
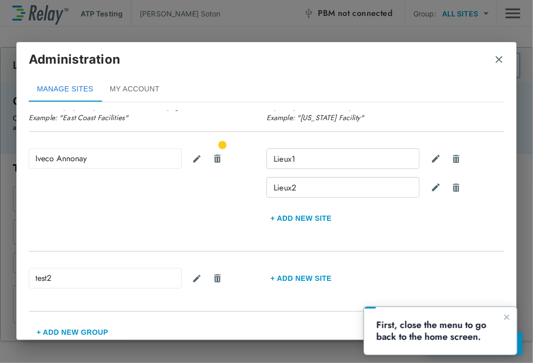
scroll to position [107, 0]
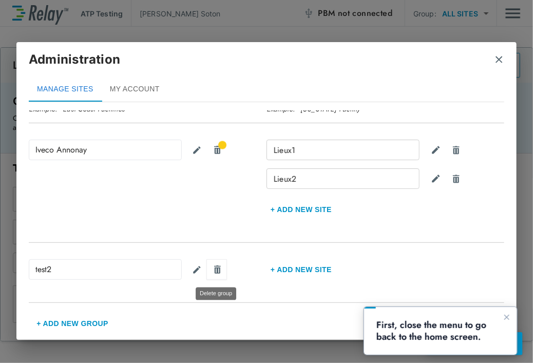
click at [219, 155] on img "Delete group" at bounding box center [217, 150] width 10 height 10
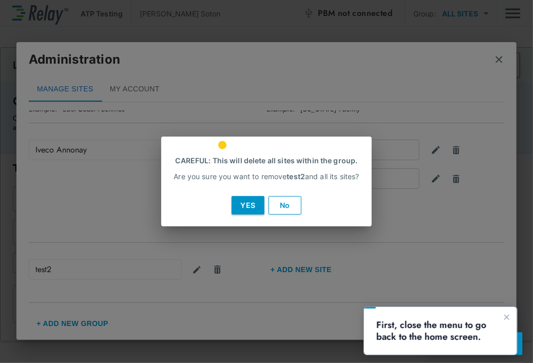
click at [248, 204] on button "Yes" at bounding box center [247, 205] width 33 height 18
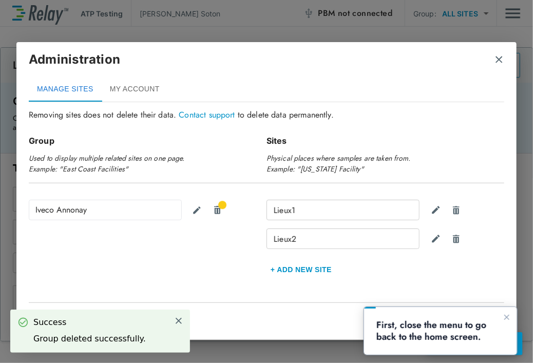
scroll to position [47, 0]
click at [497, 61] on img "close" at bounding box center [499, 59] width 10 height 10
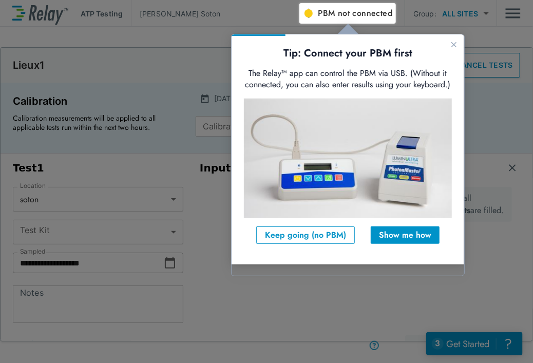
click at [328, 11] on span "PBM not connected" at bounding box center [355, 13] width 74 height 14
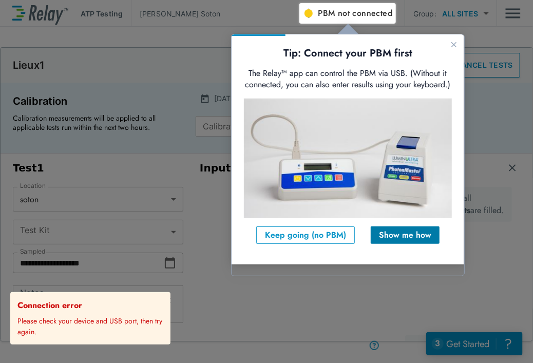
click at [393, 241] on div "Show me how" at bounding box center [404, 234] width 52 height 12
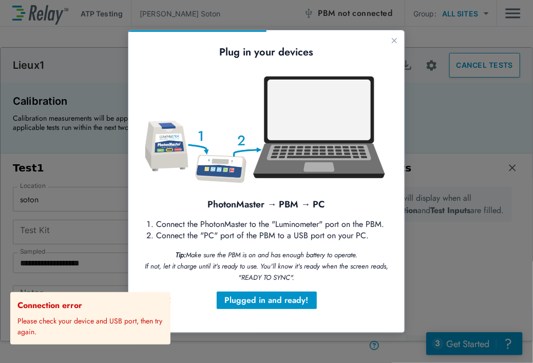
scroll to position [0, 0]
click at [394, 38] on icon "Close guide" at bounding box center [394, 40] width 8 height 8
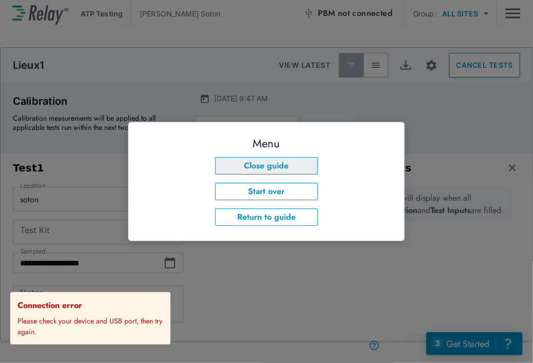
click at [279, 165] on button "Close guide" at bounding box center [266, 165] width 103 height 17
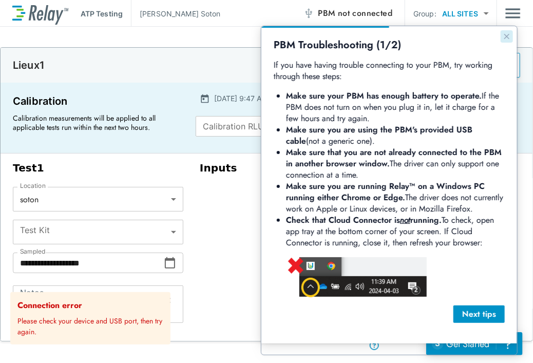
click at [503, 36] on icon "Close guide" at bounding box center [506, 36] width 8 height 8
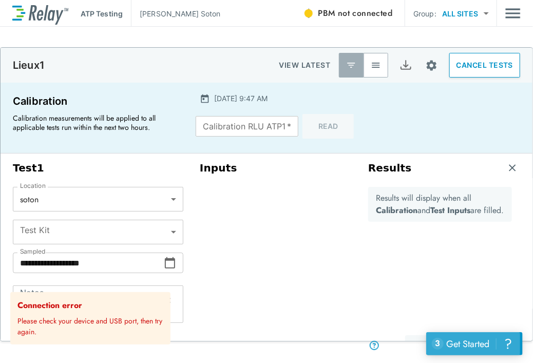
click at [437, 343] on div "3 uncompleted tasks" at bounding box center [437, 343] width 12 height 12
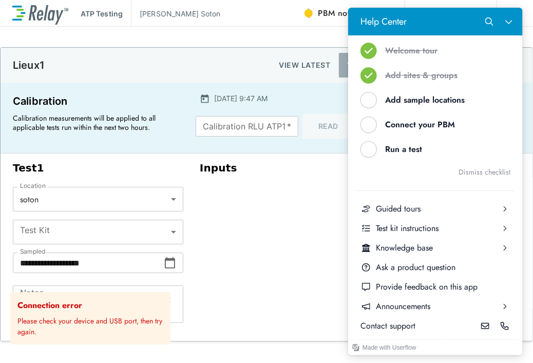
scroll to position [86, 0]
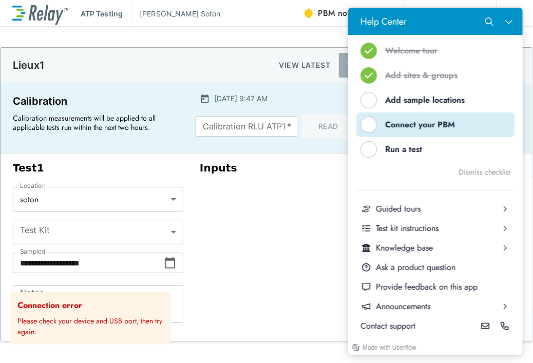
click at [384, 125] on div "Connect your PBM" at bounding box center [438, 124] width 109 height 11
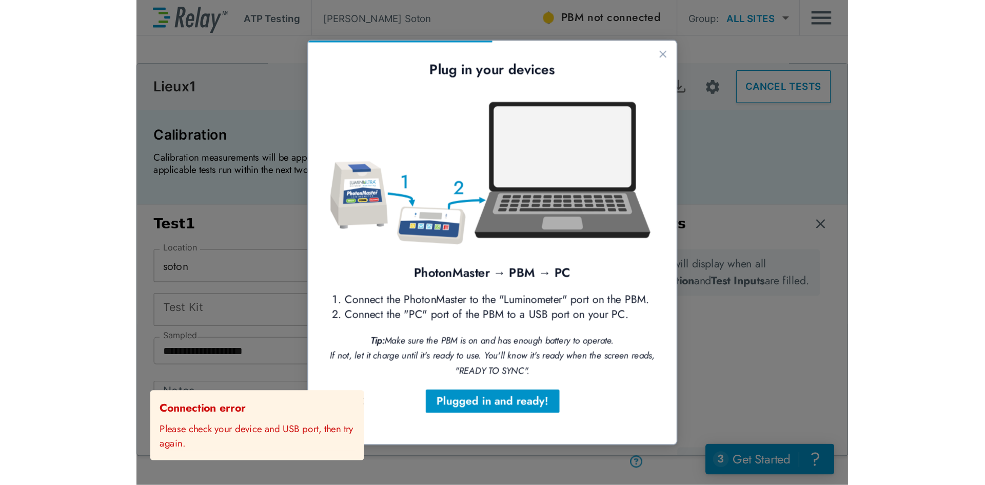
scroll to position [0, 0]
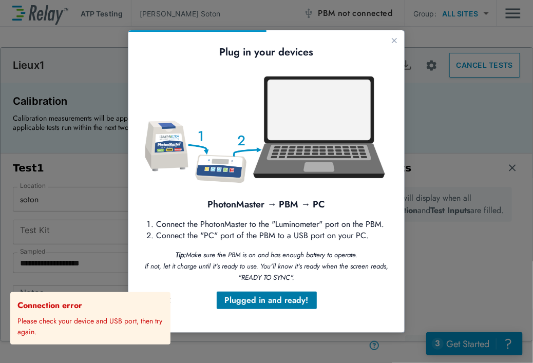
click at [261, 300] on div "Plugged in and ready!" at bounding box center [266, 300] width 84 height 12
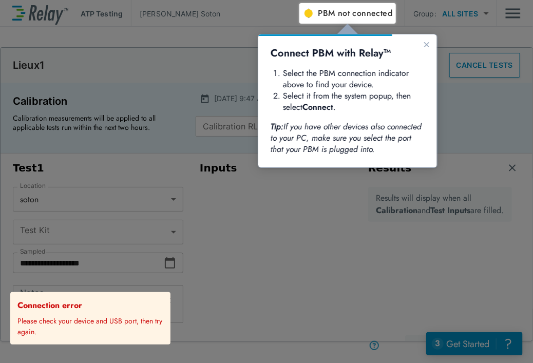
click at [328, 13] on span "PBM not connected" at bounding box center [355, 13] width 74 height 14
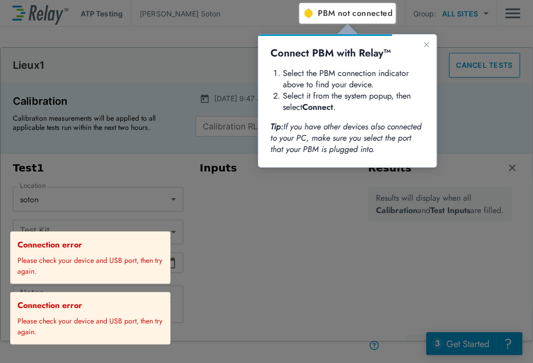
click at [163, 237] on div "Connection error Please check your device and USB port, then try again." at bounding box center [91, 258] width 155 height 44
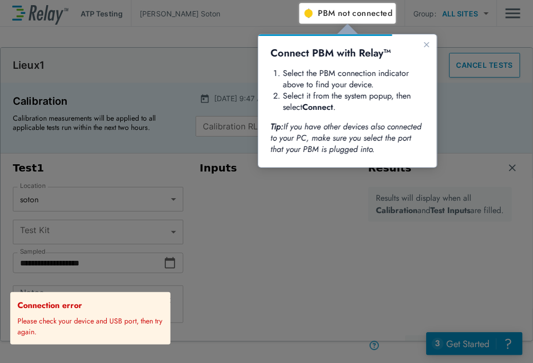
click at [162, 300] on div "Connection error Please check your device and USB port, then try again." at bounding box center [91, 318] width 149 height 38
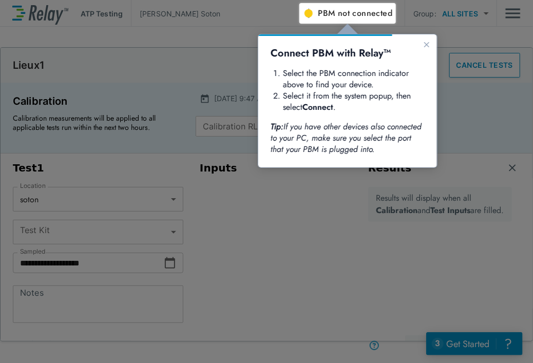
click at [320, 70] on li "Select the PBM connection indicator above to find your device." at bounding box center [353, 78] width 142 height 23
click at [314, 14] on button "PBM not connected" at bounding box center [347, 13] width 97 height 21
click at [324, 13] on span "PBM not connected" at bounding box center [355, 13] width 74 height 14
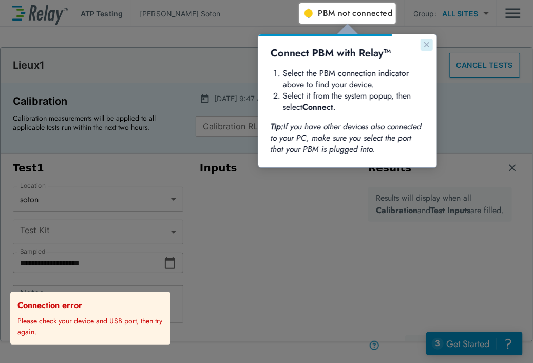
click at [428, 42] on icon "Close guide" at bounding box center [426, 44] width 8 height 8
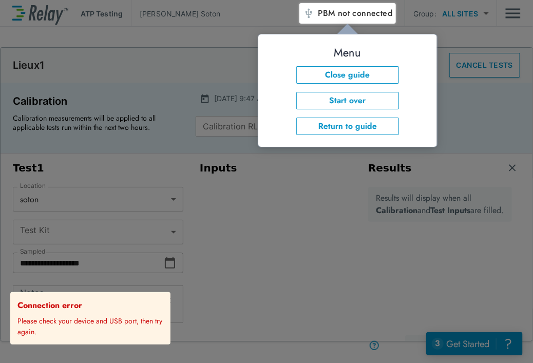
click at [344, 257] on div at bounding box center [416, 193] width 234 height 339
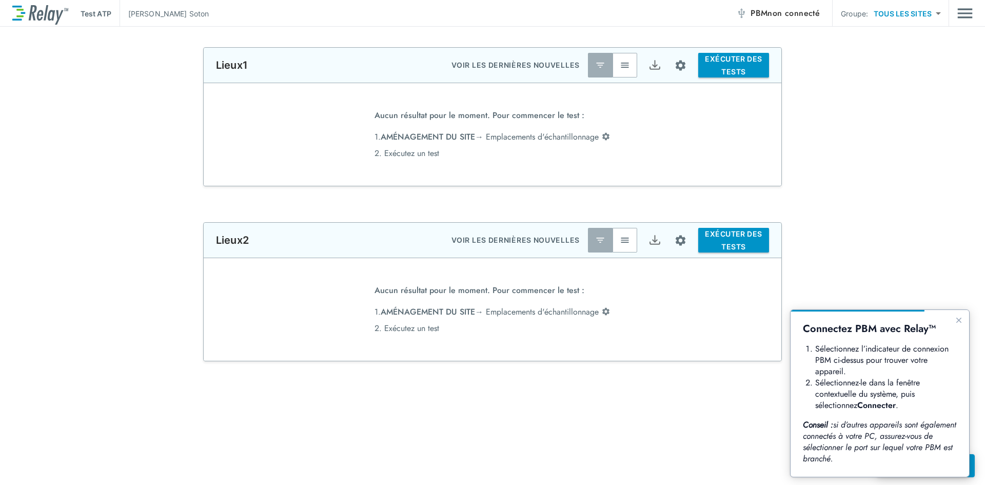
click at [96, 18] on p "Test ATP" at bounding box center [96, 13] width 31 height 11
click at [63, 15] on img at bounding box center [40, 14] width 56 height 22
click at [906, 13] on body "**********" at bounding box center [492, 242] width 985 height 485
click at [914, 41] on li "Iveco Annonay" at bounding box center [907, 40] width 82 height 18
type input "**********"
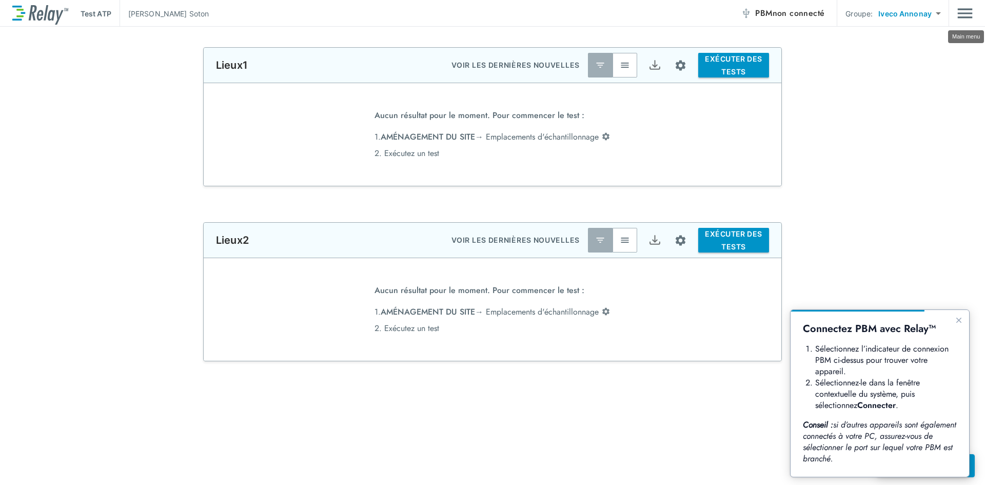
click at [964, 9] on img "Menu principal" at bounding box center [965, 14] width 15 height 20
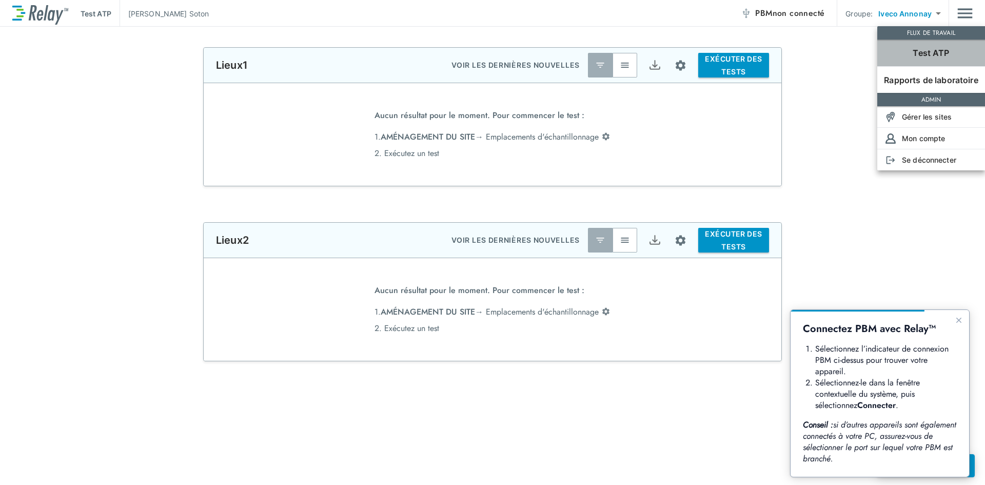
click at [935, 52] on font "Test ATP" at bounding box center [931, 53] width 36 height 10
click at [934, 135] on font "Mon compte" at bounding box center [923, 138] width 43 height 9
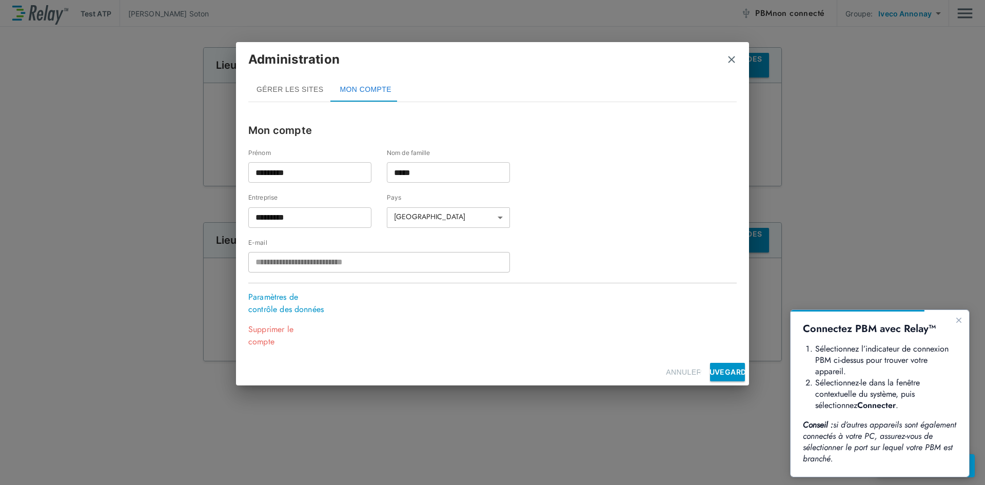
click at [273, 95] on button "GÉRER LES SITES" at bounding box center [289, 89] width 83 height 25
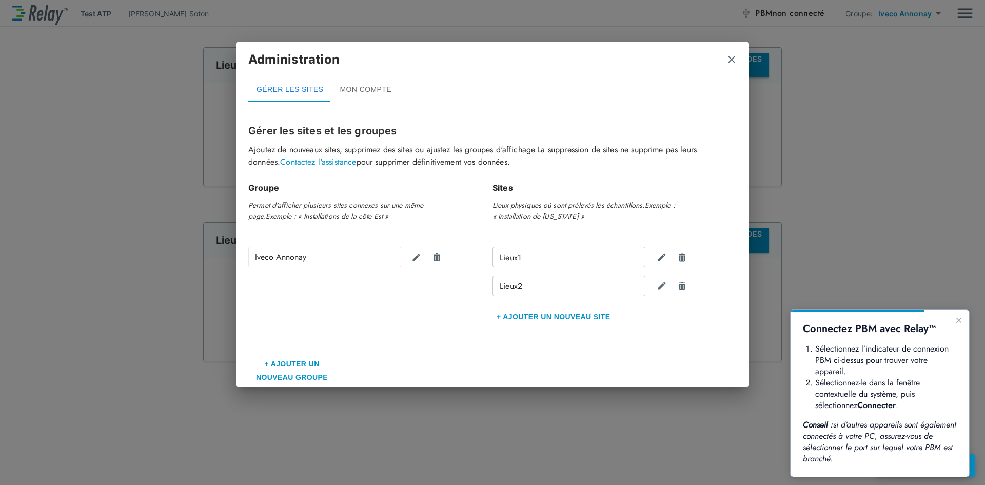
click at [734, 57] on img "fermer" at bounding box center [732, 59] width 10 height 10
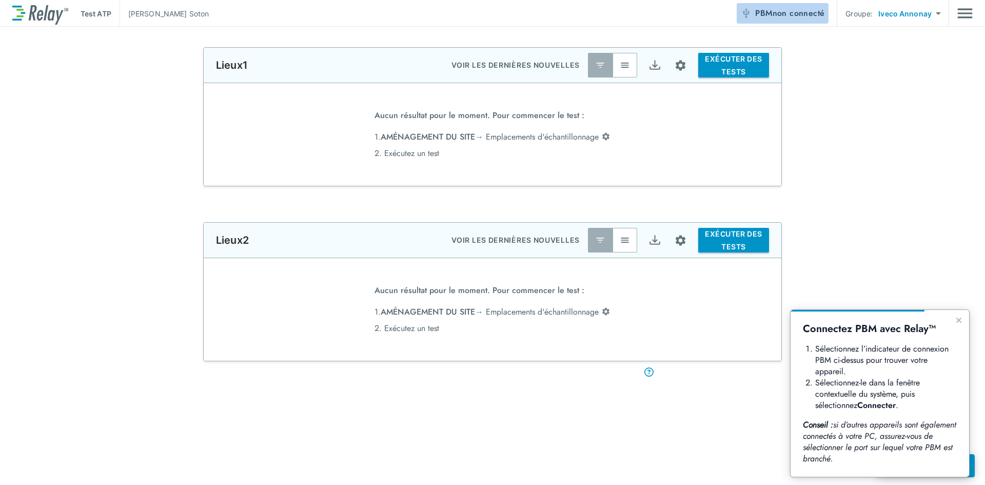
click at [781, 8] on font "non connecté" at bounding box center [799, 13] width 52 height 12
drag, startPoint x: 781, startPoint y: 12, endPoint x: 840, endPoint y: 268, distance: 262.3
click at [840, 268] on div "**********" at bounding box center [492, 291] width 985 height 139
click at [729, 68] on font "EXÉCUTER DES TESTS" at bounding box center [733, 65] width 57 height 22
click at [795, 13] on font "non connecté" at bounding box center [799, 13] width 52 height 12
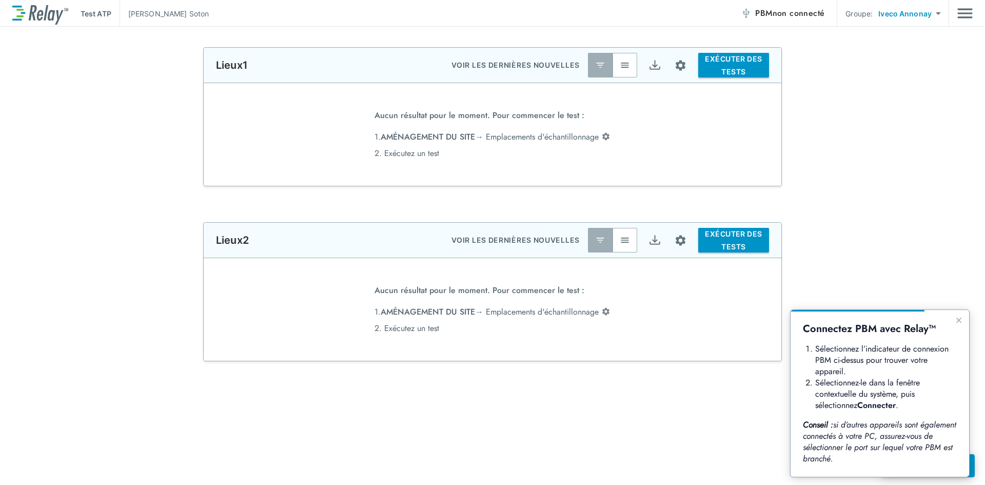
click at [795, 13] on font "non connecté" at bounding box center [799, 13] width 52 height 12
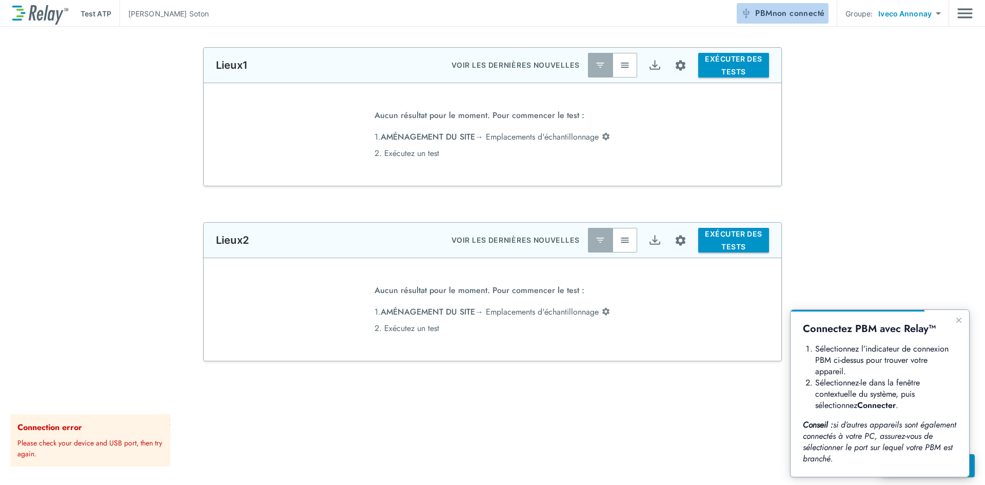
click at [795, 13] on font "non connecté" at bounding box center [799, 13] width 52 height 12
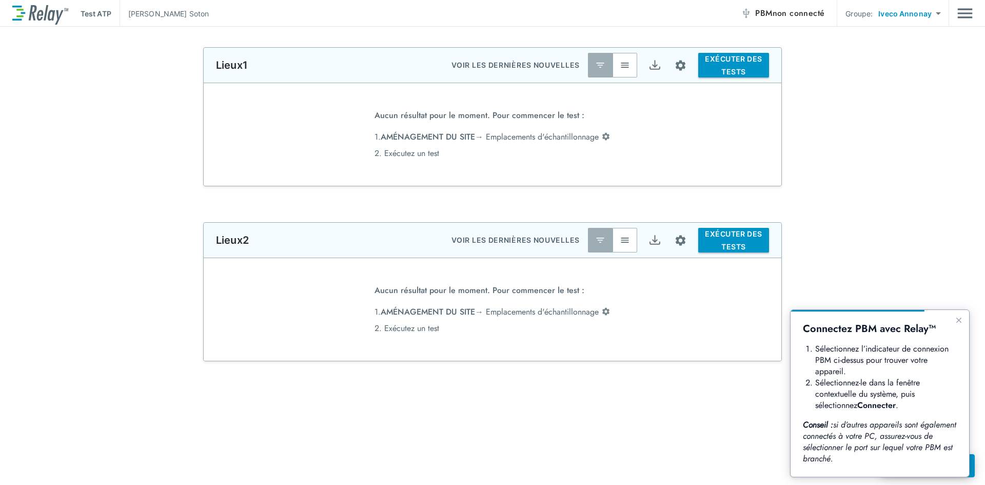
click at [727, 69] on font "EXÉCUTER DES TESTS" at bounding box center [733, 65] width 57 height 22
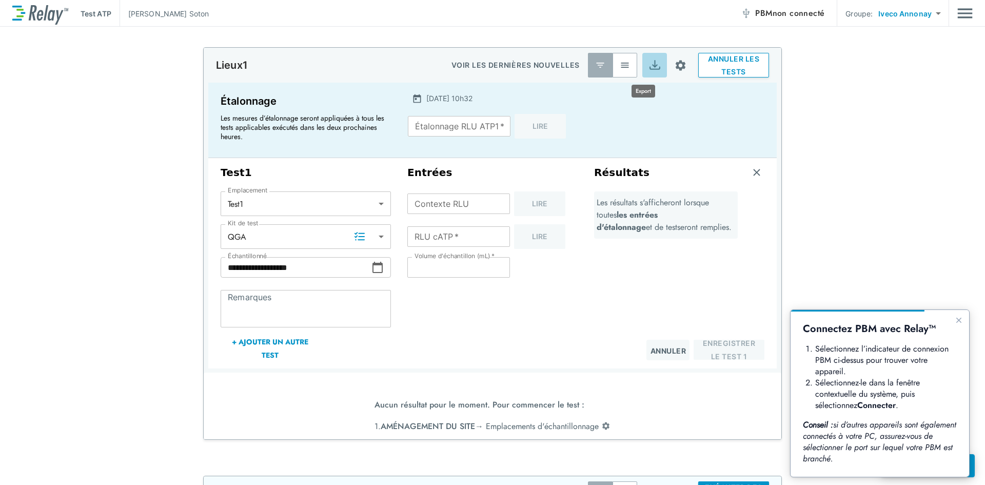
click at [649, 62] on img "Exporter" at bounding box center [655, 65] width 13 height 13
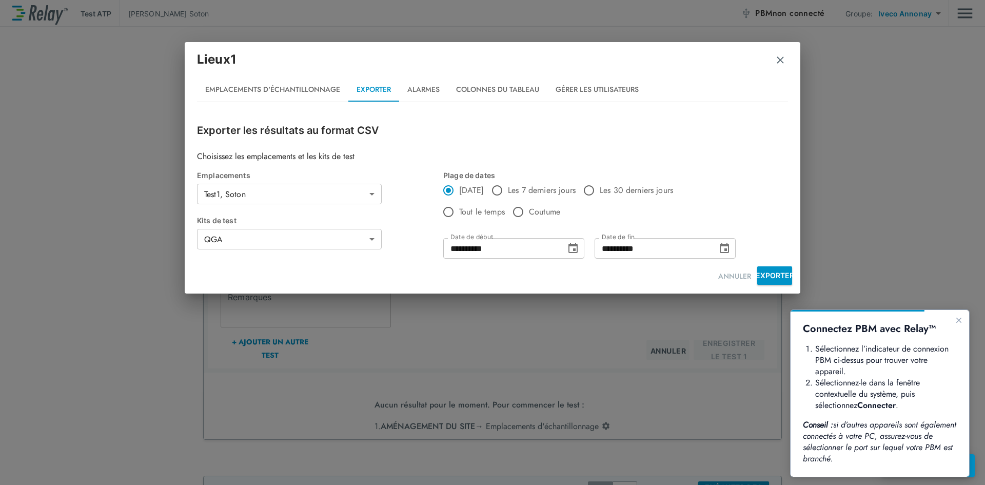
click at [788, 68] on h2 "Lieux1 Emplacements d'échantillonnage Exporter Alarmes Colonnes du tableau Gére…" at bounding box center [493, 76] width 616 height 68
click at [778, 60] on img "button" at bounding box center [781, 60] width 10 height 10
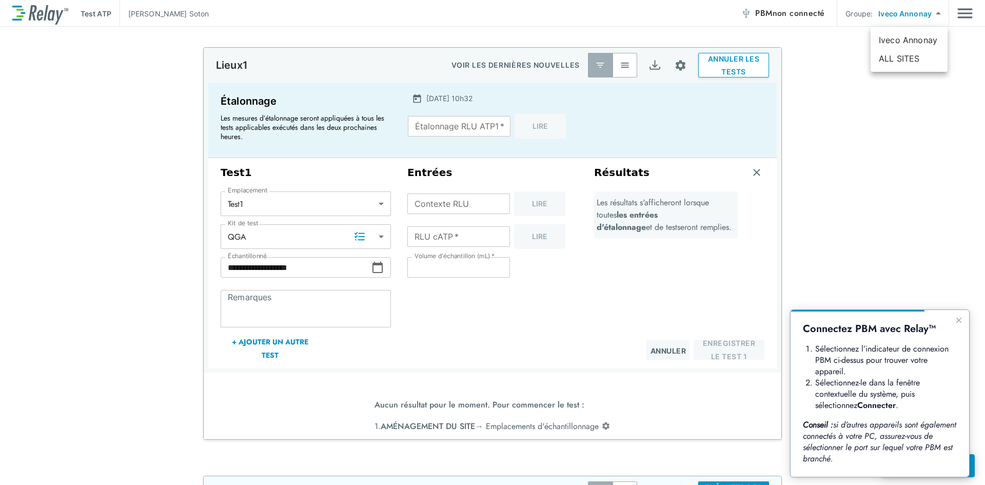
click at [924, 13] on body "**********" at bounding box center [492, 242] width 985 height 485
click at [924, 13] on div at bounding box center [492, 242] width 985 height 485
click at [813, 11] on font "non connecté" at bounding box center [799, 13] width 52 height 12
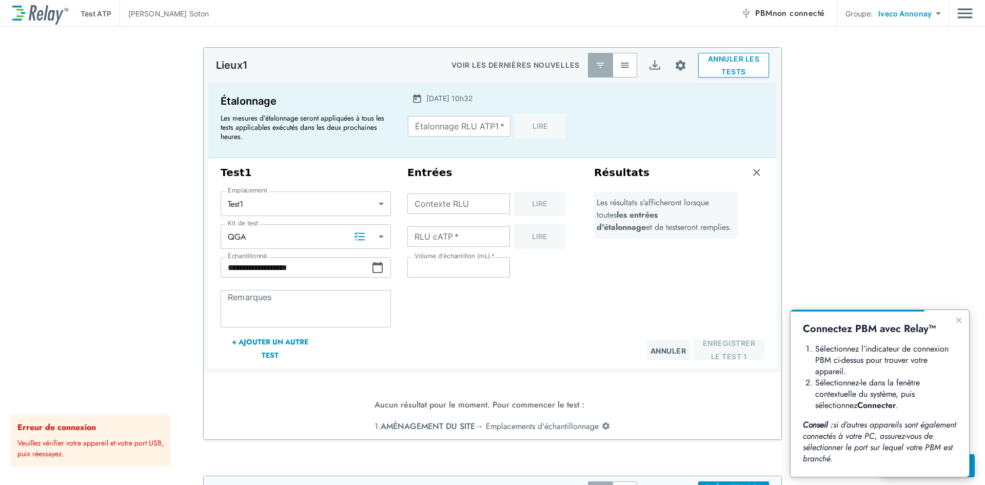
click at [81, 445] on font "Veuillez vérifier votre appareil et votre port USB, puis réessayez." at bounding box center [90, 448] width 146 height 21
click at [46, 445] on font "Veuillez vérifier votre appareil et votre port USB, puis réessayez." at bounding box center [90, 448] width 146 height 21
